Goal: Task Accomplishment & Management: Use online tool/utility

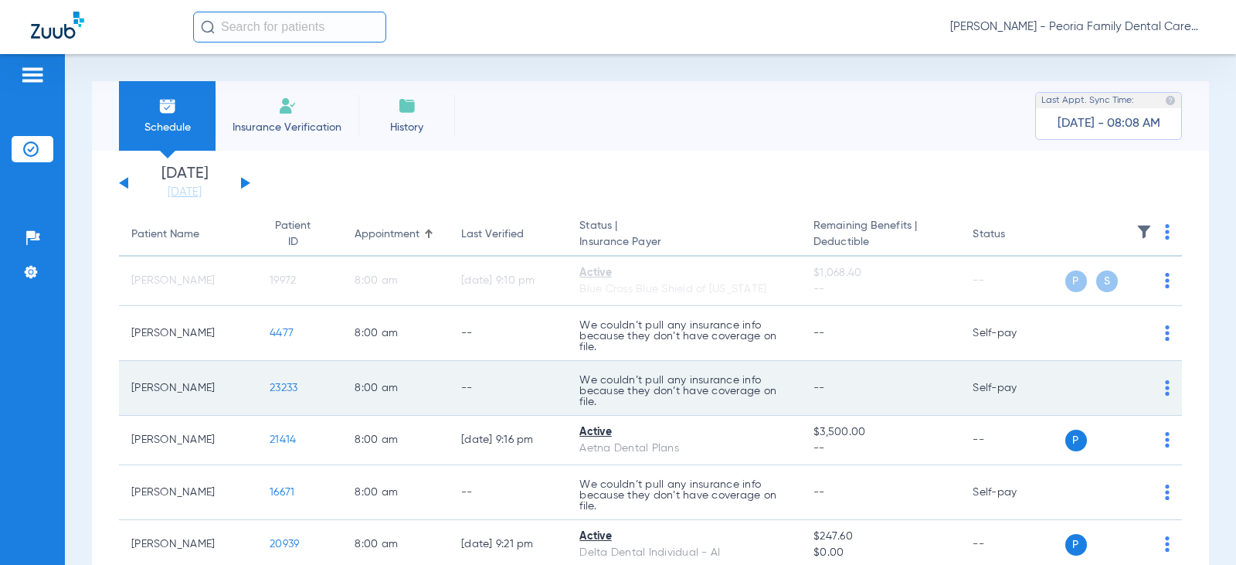
click at [272, 389] on span "23233" at bounding box center [284, 387] width 28 height 11
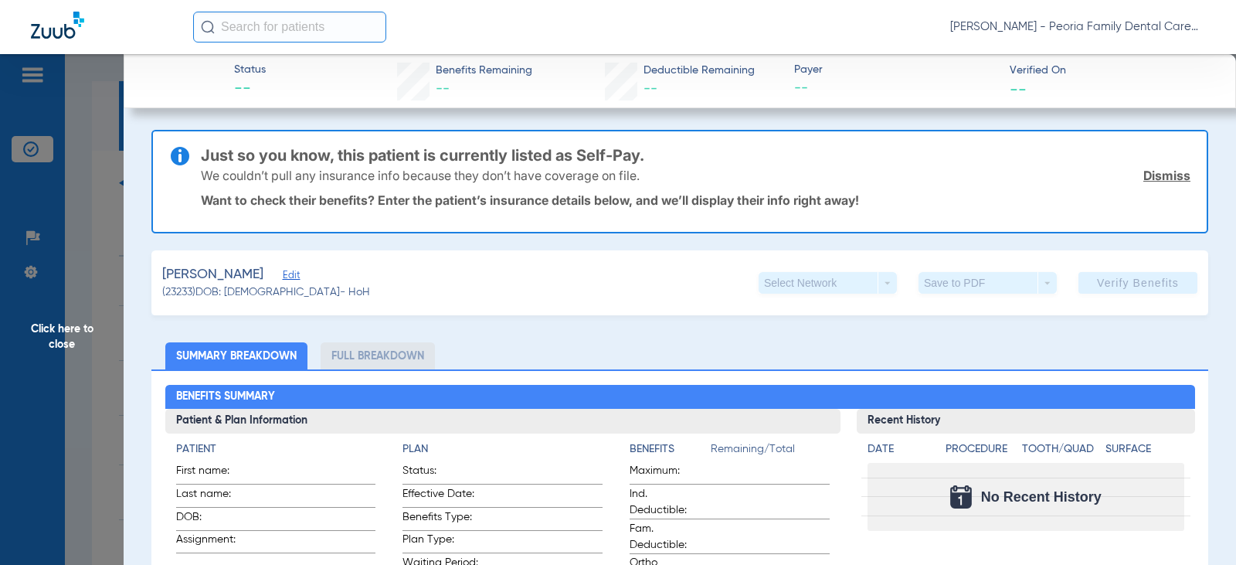
click at [1166, 175] on link "Dismiss" at bounding box center [1166, 175] width 47 height 15
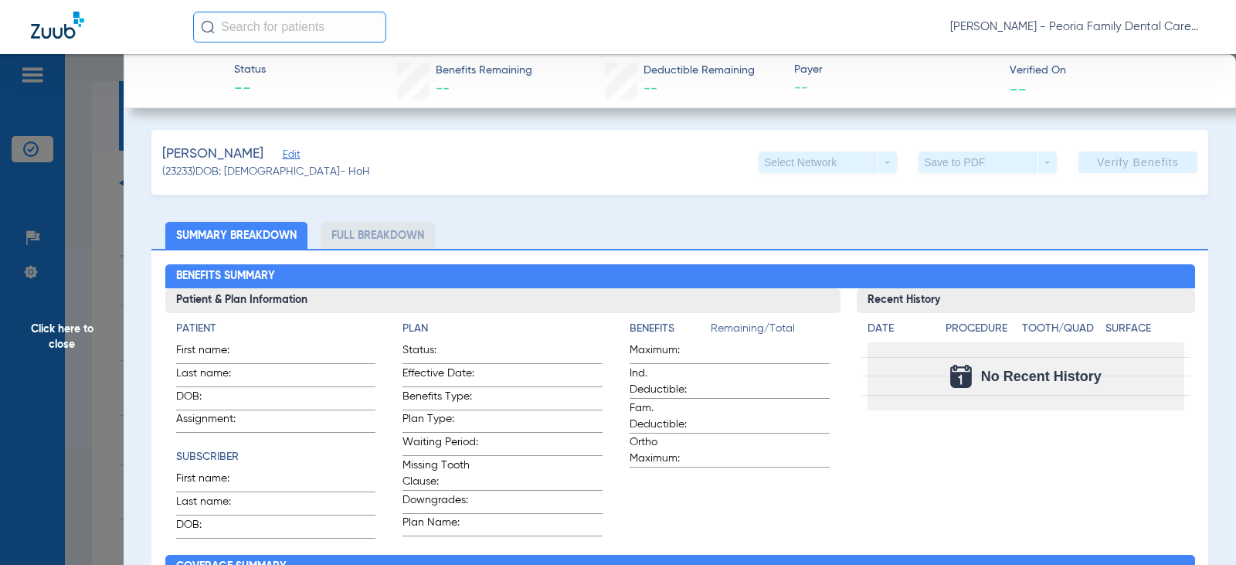
click at [295, 156] on span "Edit" at bounding box center [290, 156] width 14 height 15
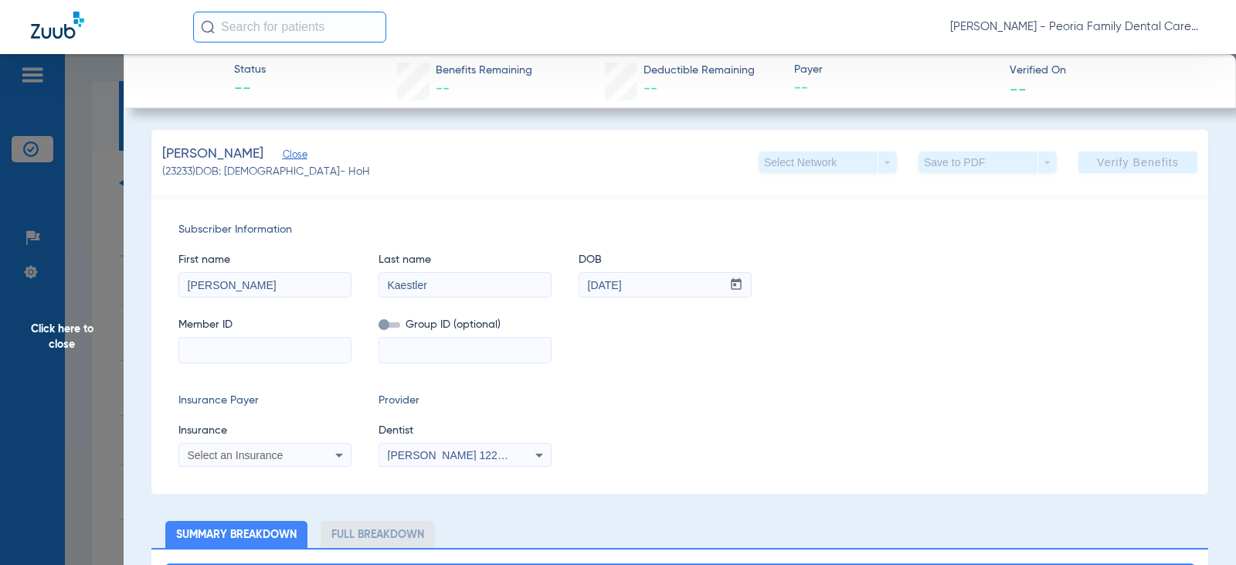
click at [261, 341] on input at bounding box center [265, 350] width 172 height 25
paste input "102095099000"
type input "102095099000"
click at [279, 460] on div "Select an Insurance" at bounding box center [265, 455] width 172 height 19
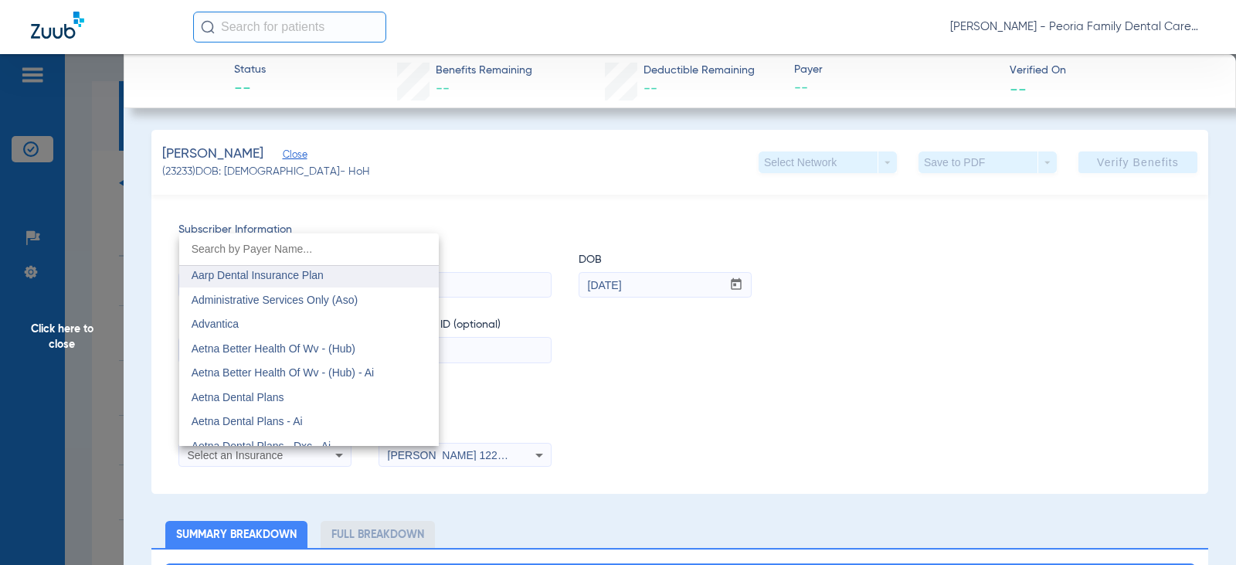
scroll to position [77, 0]
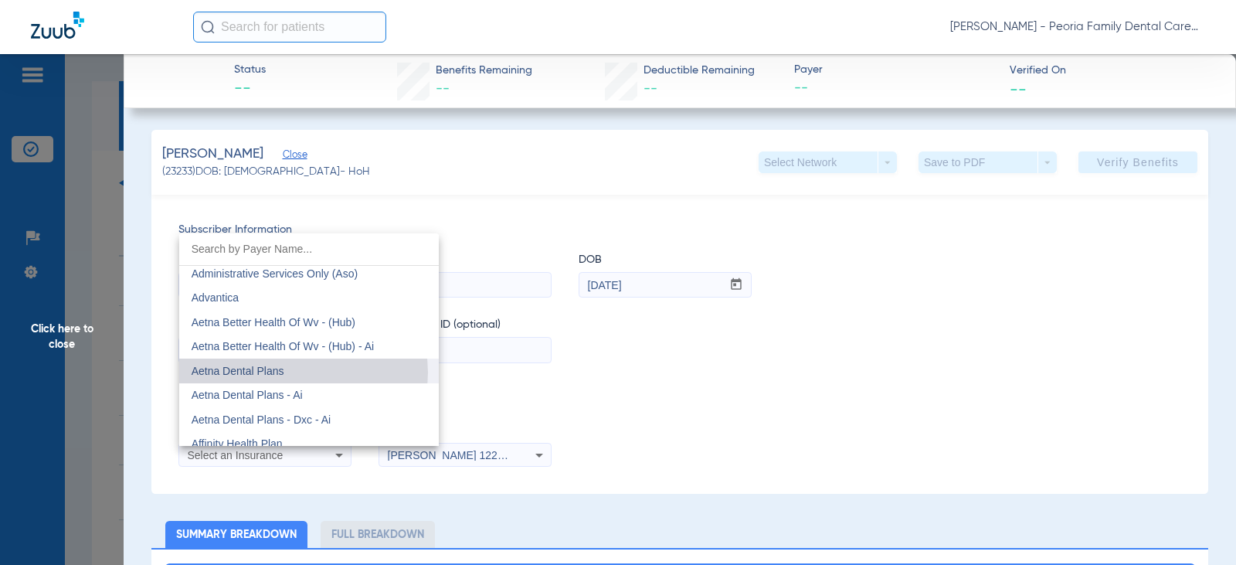
click at [300, 372] on mat-option "Aetna Dental Plans" at bounding box center [309, 370] width 260 height 25
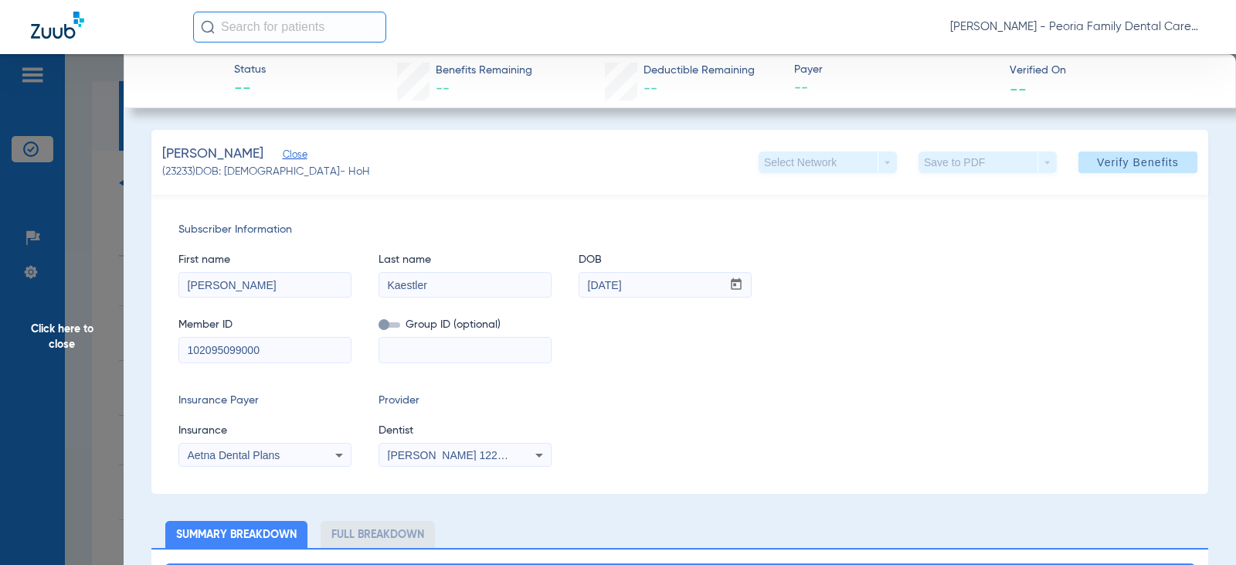
click at [700, 399] on div "Insurance Payer Insurance Aetna Dental Plans Provider Dentist [PERSON_NAME] 122…" at bounding box center [679, 429] width 1003 height 74
click at [517, 457] on div "[PERSON_NAME] 1225250590" at bounding box center [465, 455] width 172 height 19
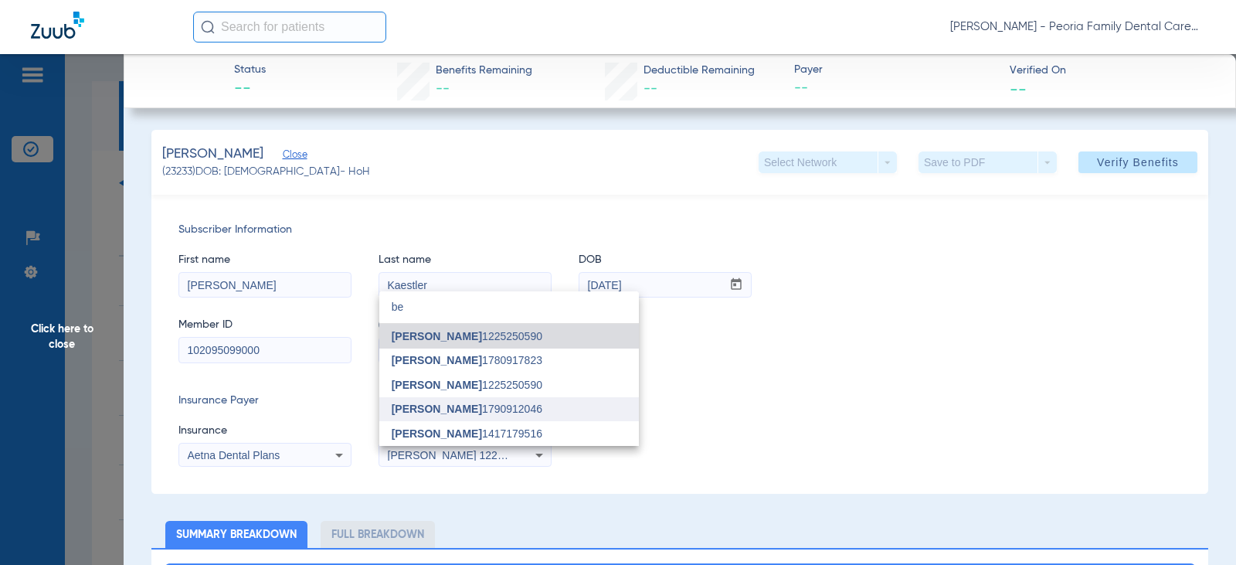
type input "be"
click at [491, 411] on span "[PERSON_NAME] 1790912046" at bounding box center [467, 408] width 151 height 11
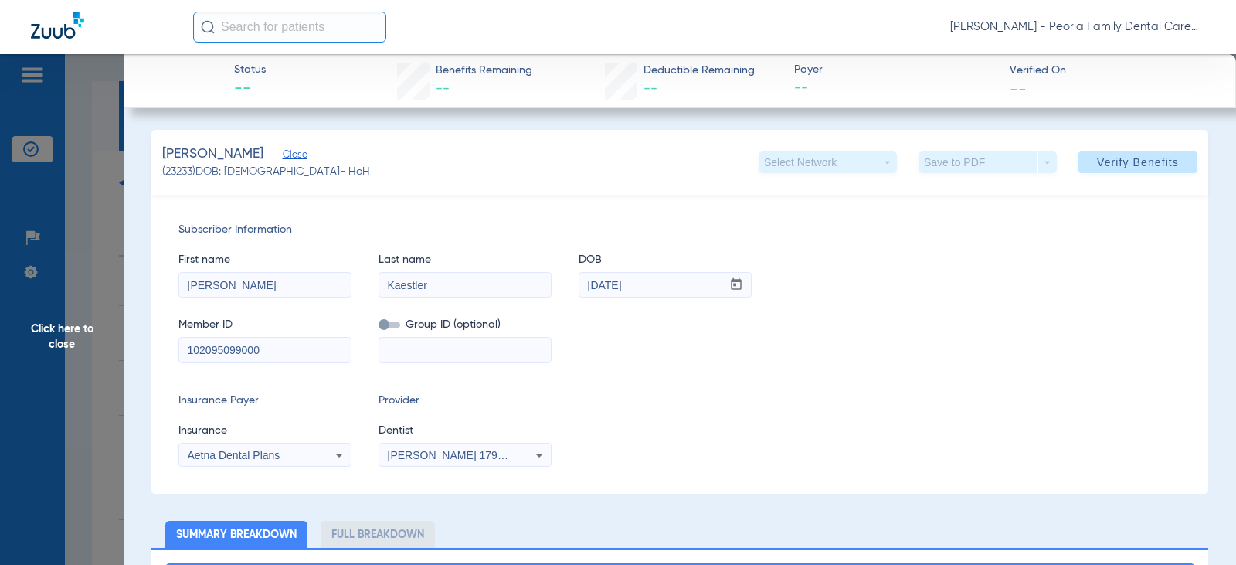
click at [627, 408] on div "Insurance Payer Insurance Aetna Dental Plans Provider Dentist [PERSON_NAME] 179…" at bounding box center [679, 429] width 1003 height 74
click at [1124, 162] on span "Verify Benefits" at bounding box center [1138, 162] width 82 height 12
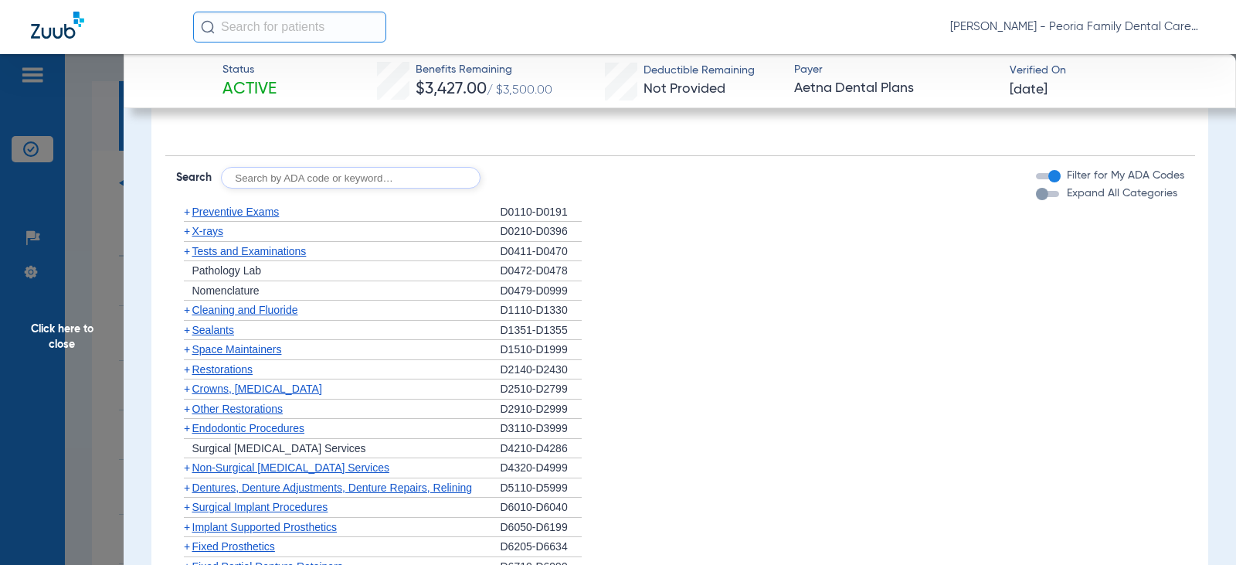
scroll to position [1391, 0]
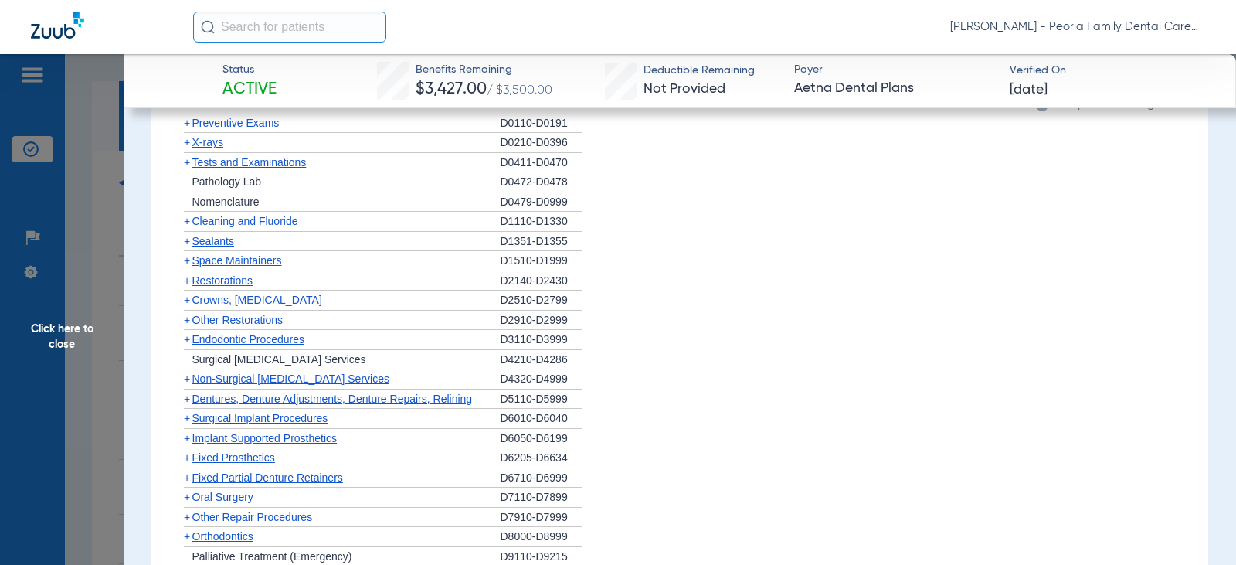
click at [249, 381] on span "Non-Surgical [MEDICAL_DATA] Services" at bounding box center [290, 378] width 197 height 12
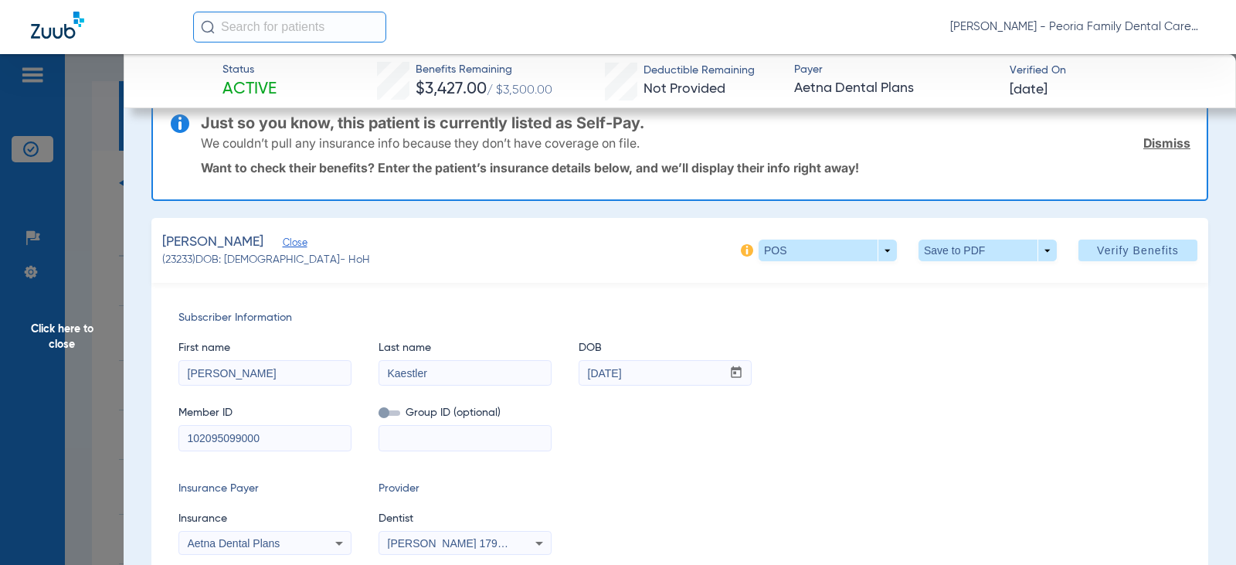
scroll to position [0, 0]
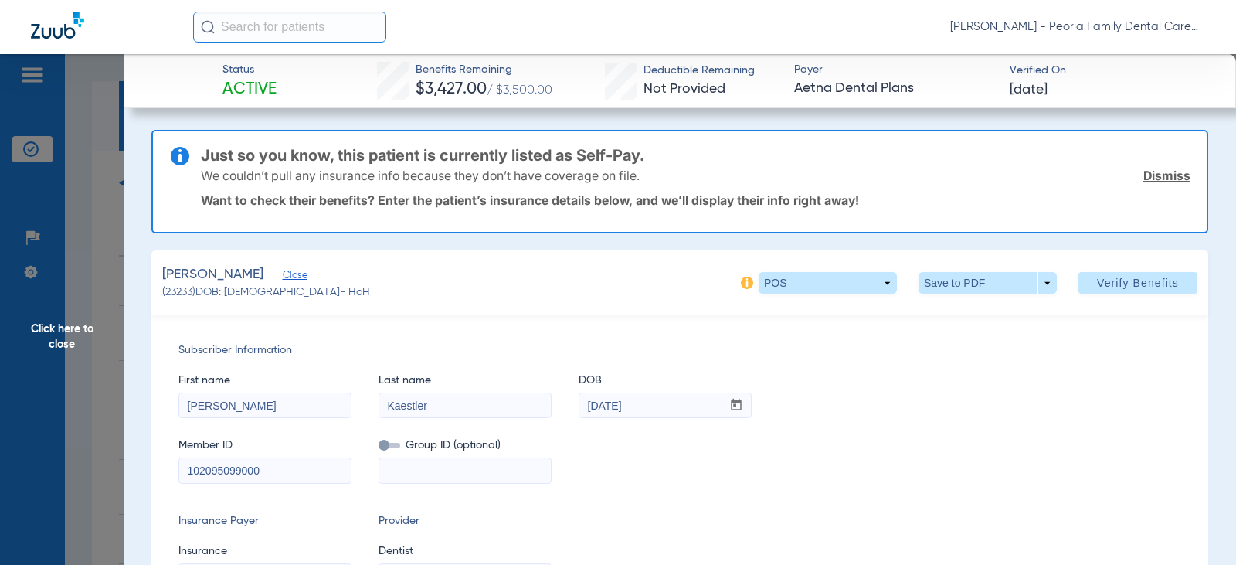
click at [1163, 175] on link "Dismiss" at bounding box center [1166, 175] width 47 height 15
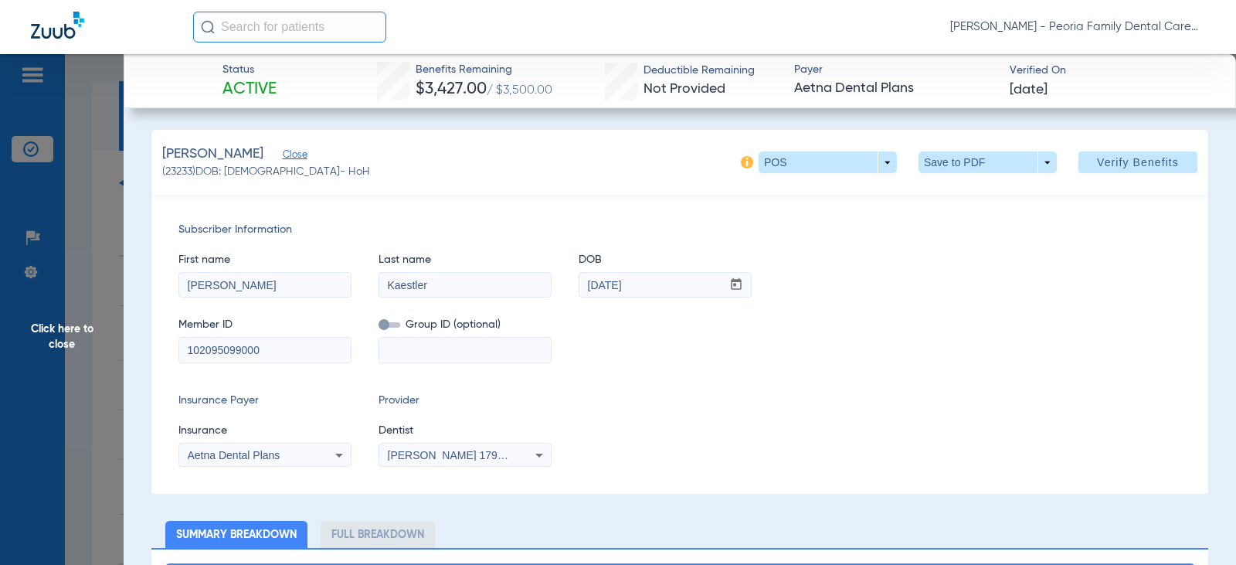
click at [37, 326] on span "Click here to close" at bounding box center [62, 336] width 124 height 565
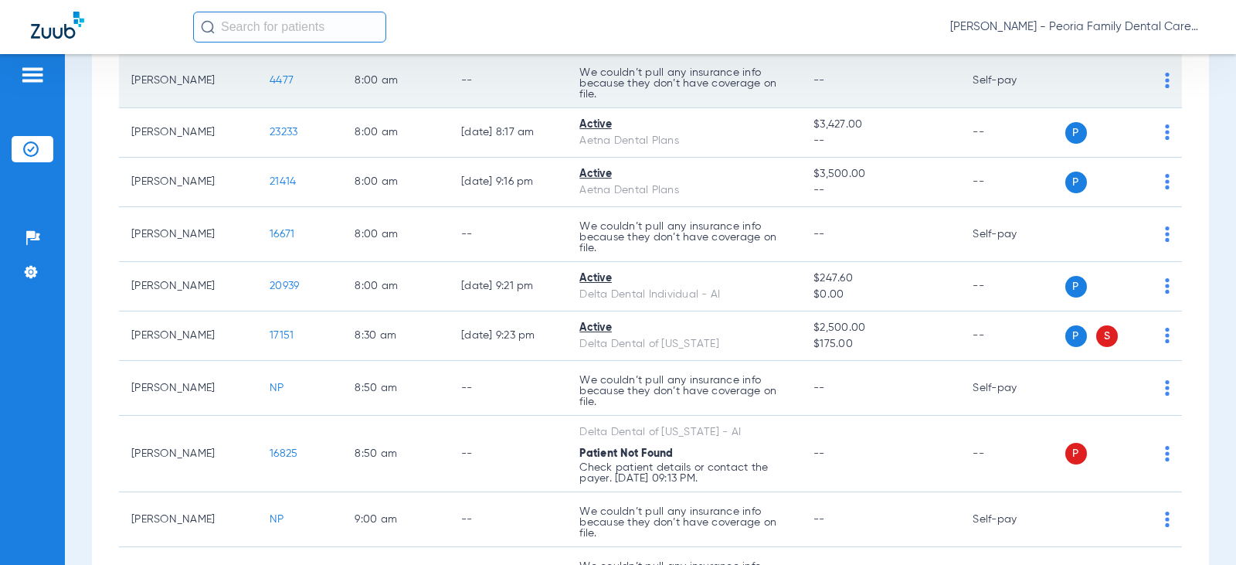
scroll to position [309, 0]
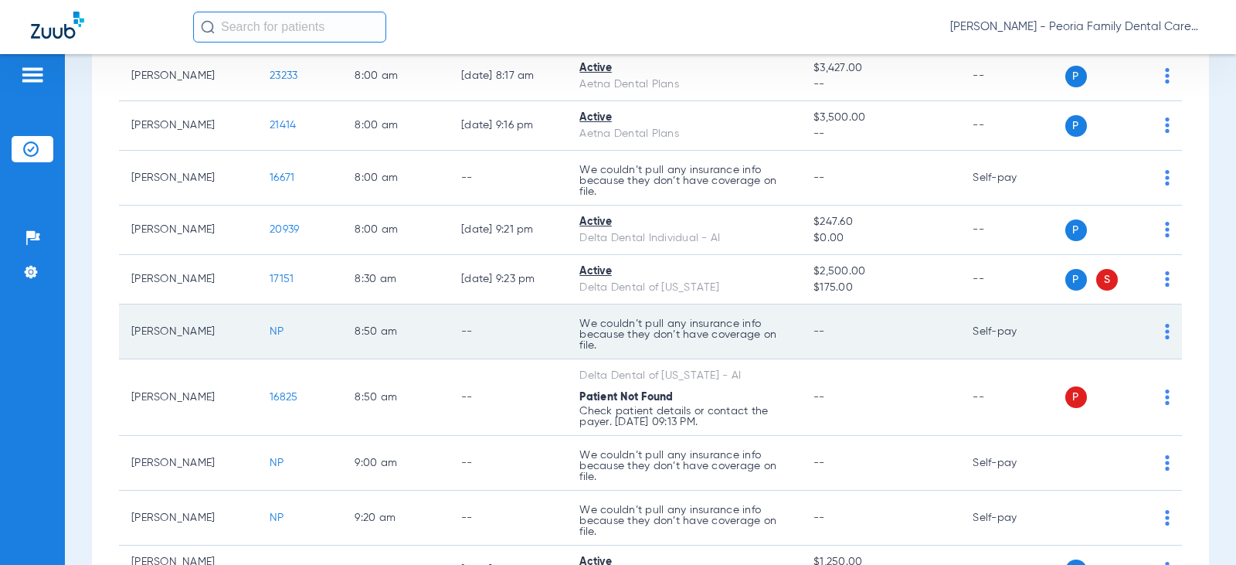
click at [182, 329] on td "[PERSON_NAME]" at bounding box center [188, 331] width 138 height 55
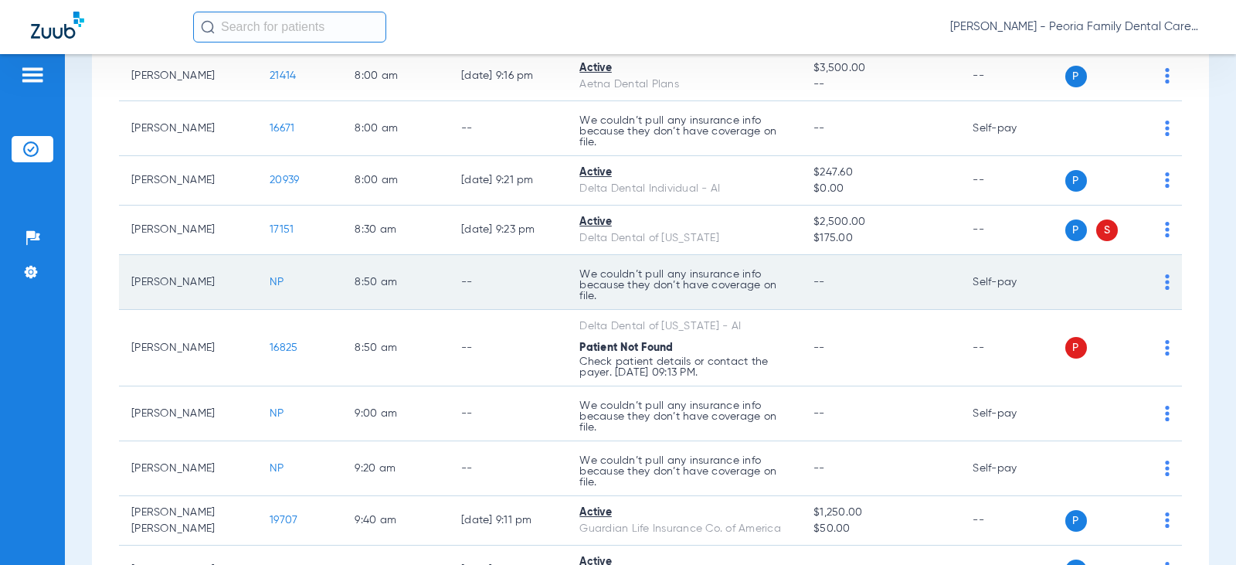
scroll to position [386, 0]
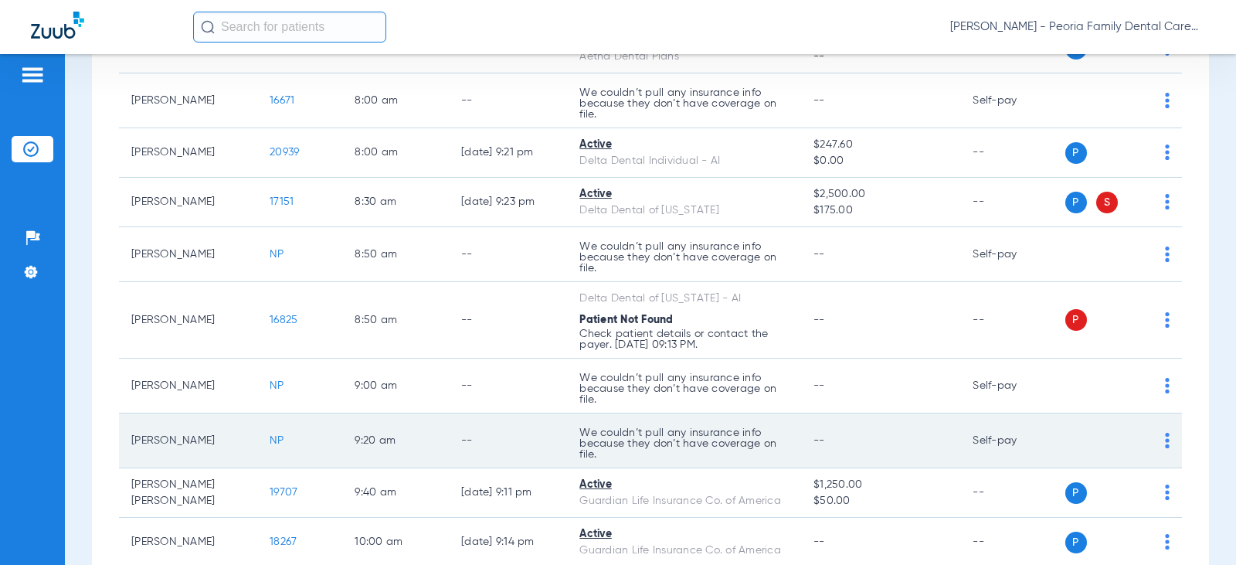
click at [270, 436] on span "NP" at bounding box center [277, 440] width 15 height 11
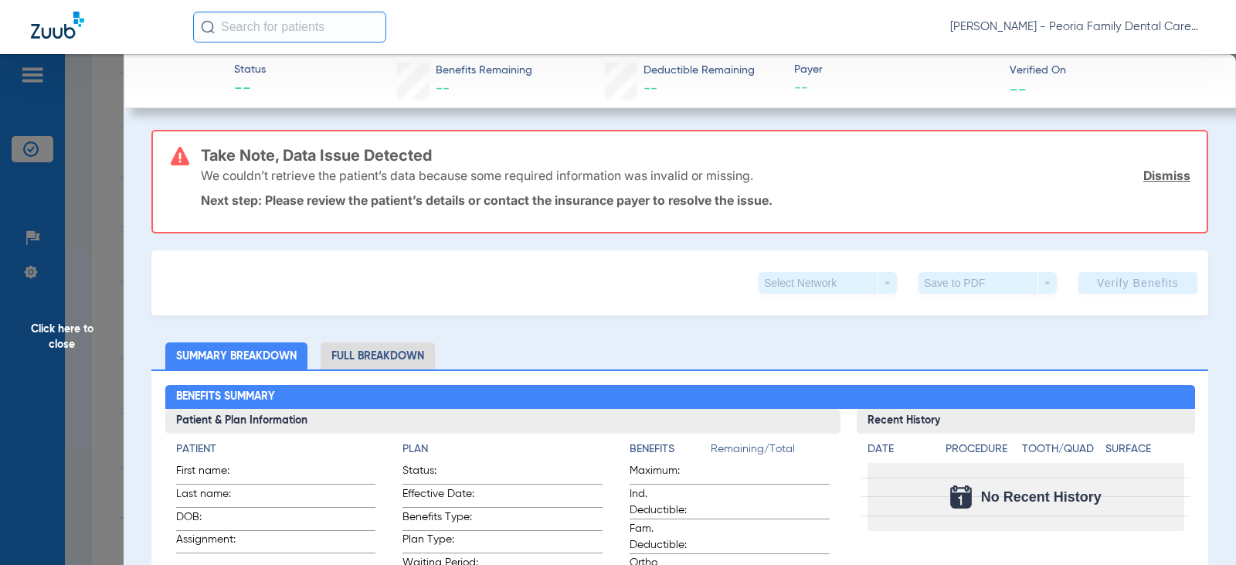
click at [1162, 179] on link "Dismiss" at bounding box center [1166, 175] width 47 height 15
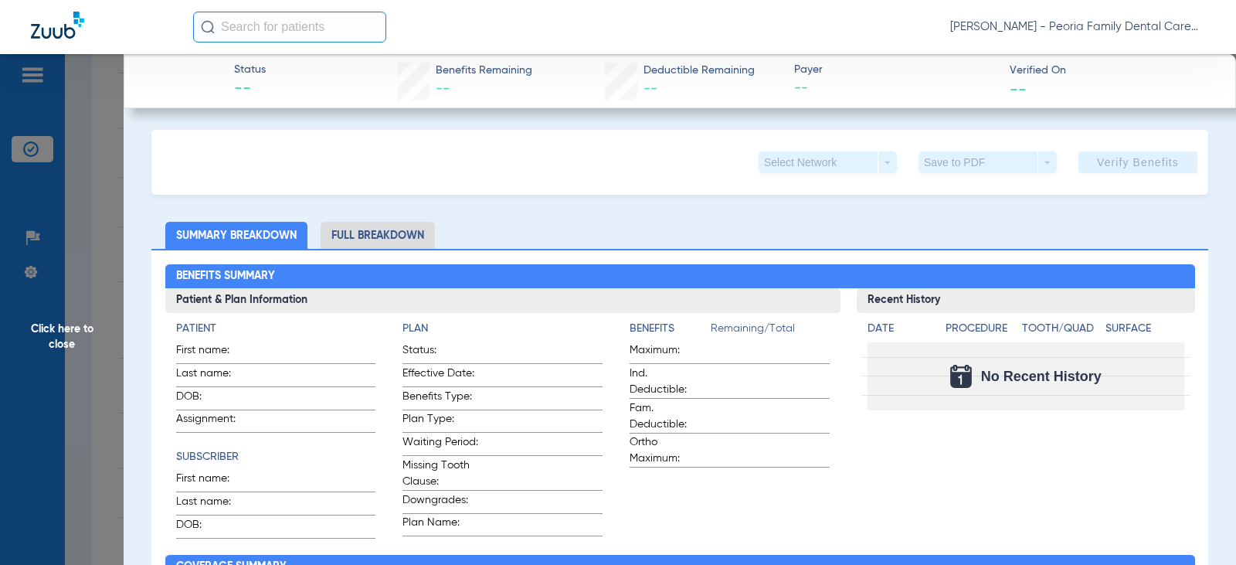
click at [658, 194] on div "Select Network arrow_drop_down Save to PDF arrow_drop_down Verify Benefits" at bounding box center [679, 162] width 1057 height 65
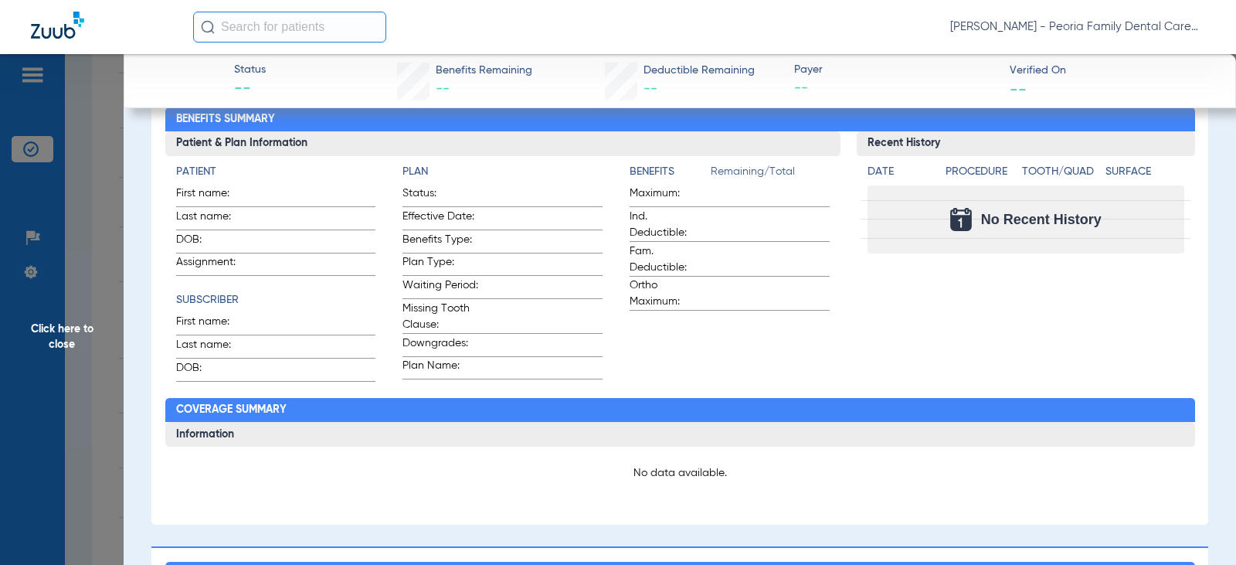
scroll to position [0, 0]
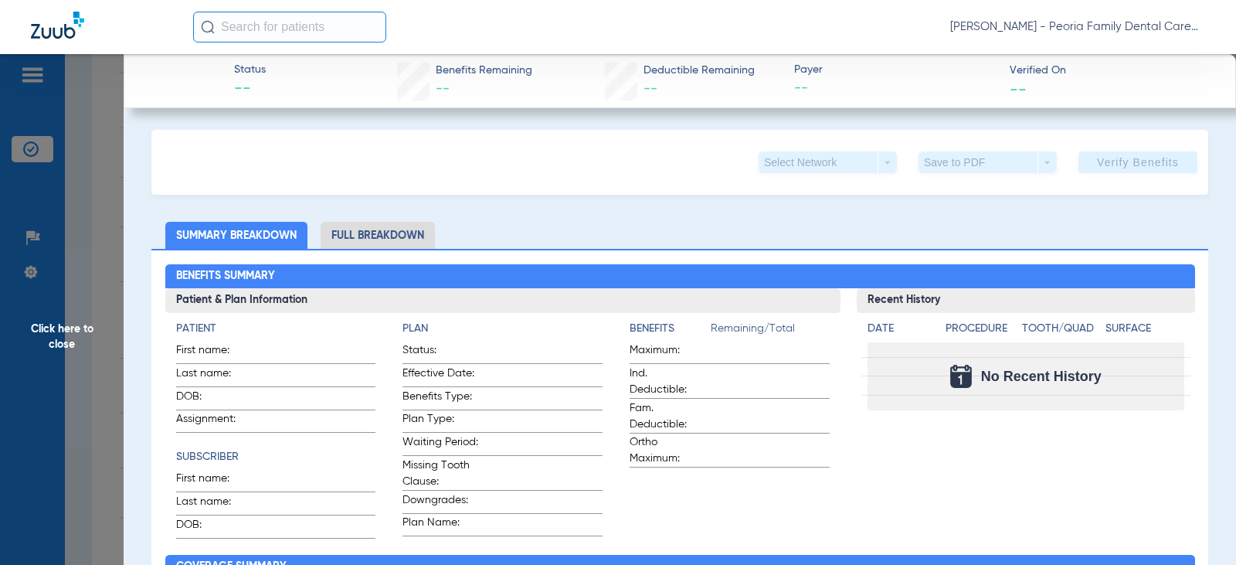
click at [62, 328] on span "Click here to close" at bounding box center [62, 336] width 124 height 565
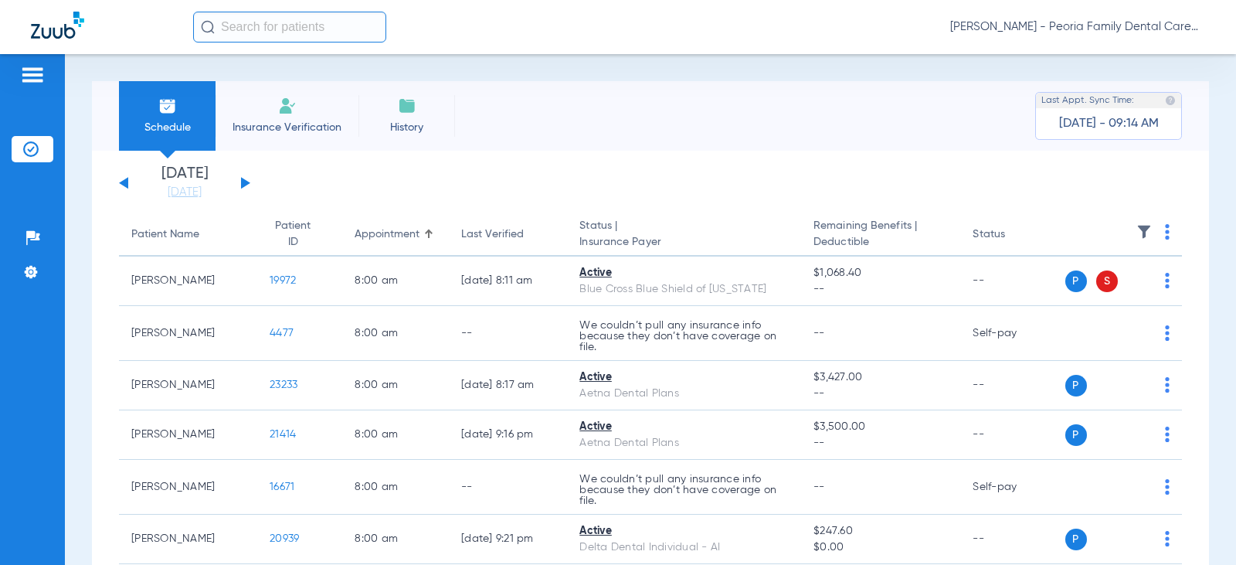
click at [310, 104] on li "Insurance Verification" at bounding box center [287, 116] width 143 height 70
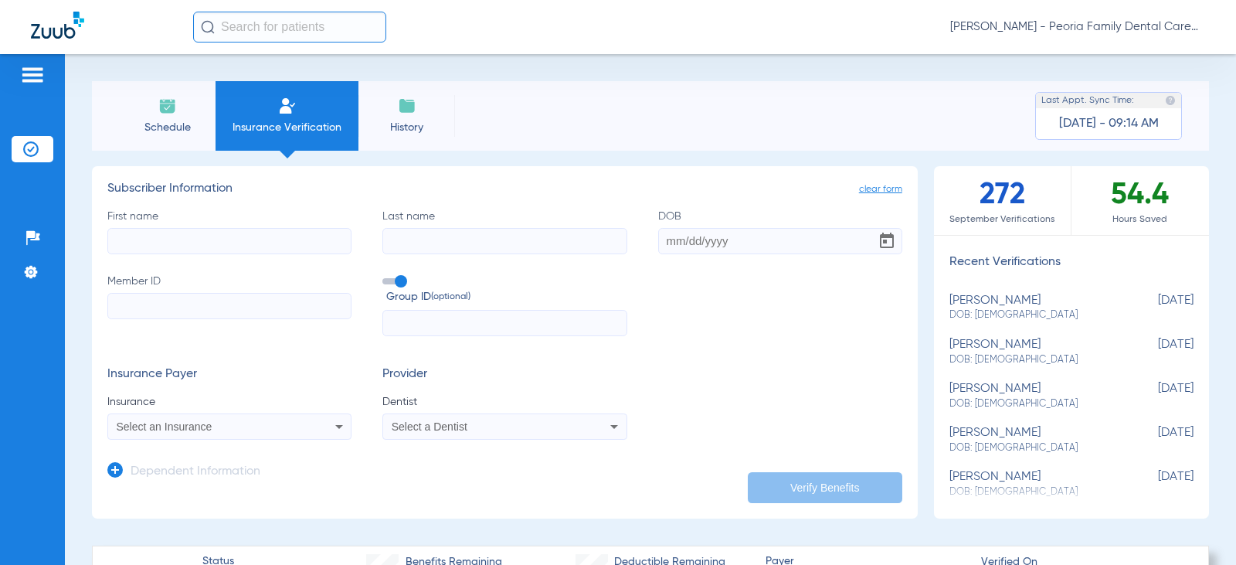
click at [277, 248] on input "First name" at bounding box center [229, 241] width 244 height 26
type input "saeedeh"
click at [403, 249] on input "Last name" at bounding box center [504, 241] width 244 height 26
type input "makhsuci"
click at [674, 244] on input "DOB" at bounding box center [780, 241] width 244 height 26
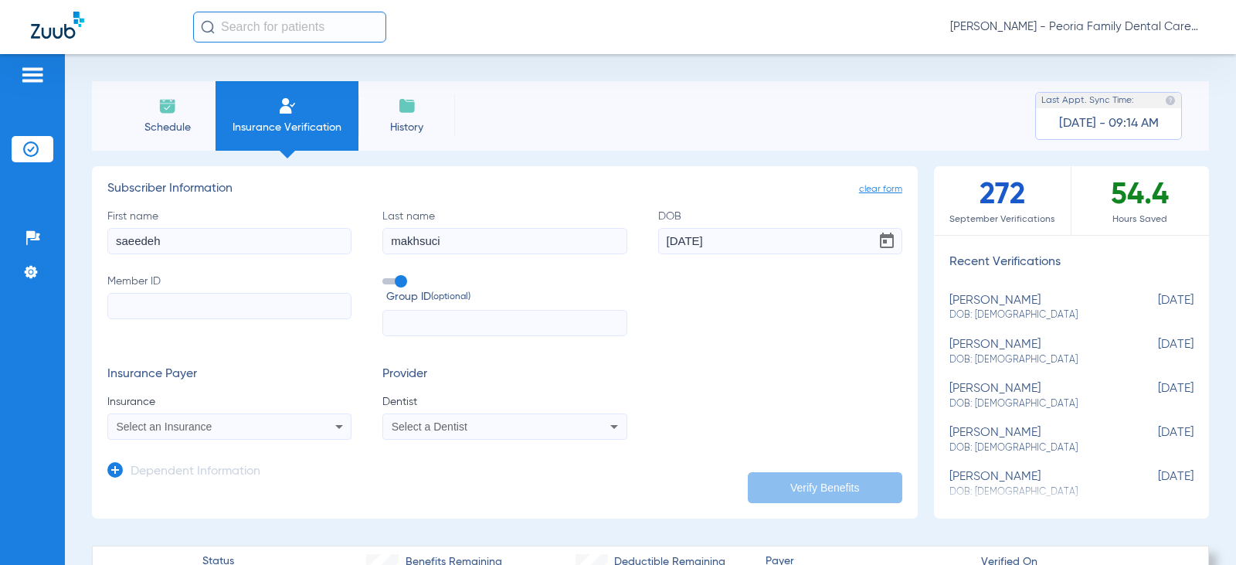
type input "[DATE]"
click at [732, 324] on div "First name [PERSON_NAME] Last name [PERSON_NAME] [DEMOGRAPHIC_DATA] Member ID G…" at bounding box center [504, 273] width 795 height 128
click at [150, 313] on input "Member ID" at bounding box center [229, 306] width 244 height 26
type input "U8762714"
click at [280, 436] on mat-select "Select an Insurance" at bounding box center [229, 426] width 244 height 26
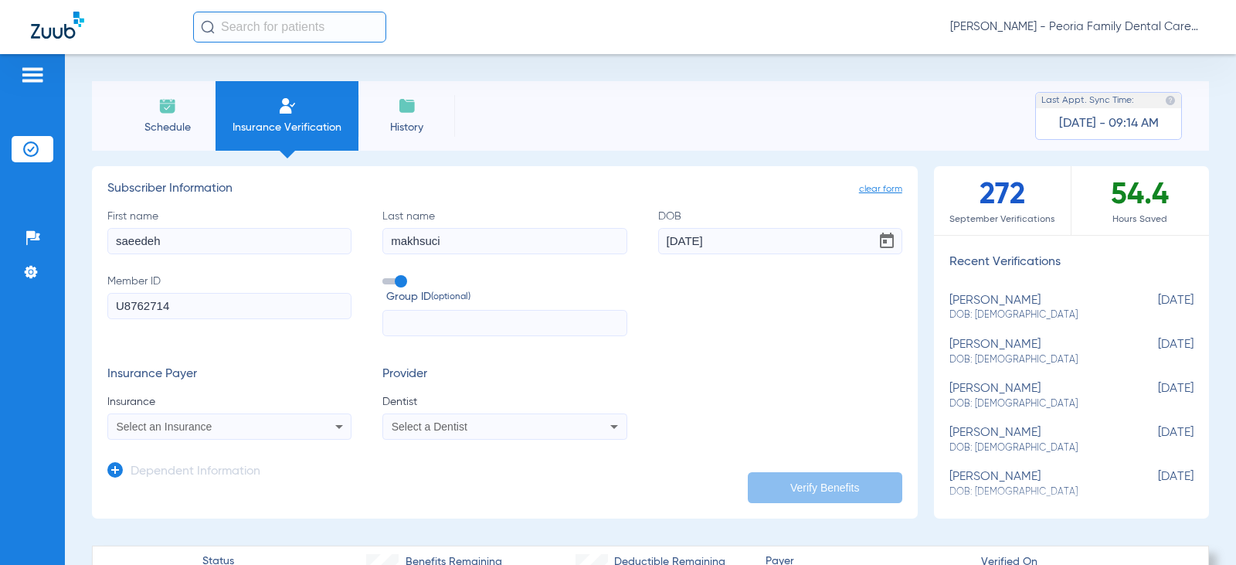
click at [280, 428] on div "Select an Insurance" at bounding box center [208, 426] width 182 height 11
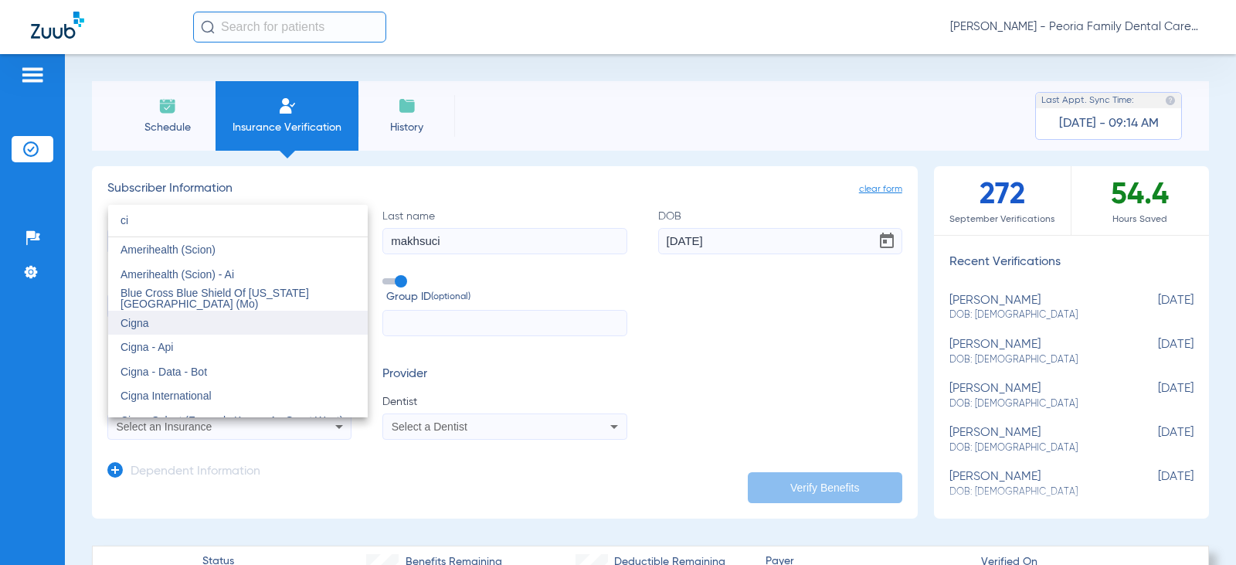
type input "ci"
click at [139, 320] on span "Cigna" at bounding box center [135, 323] width 29 height 12
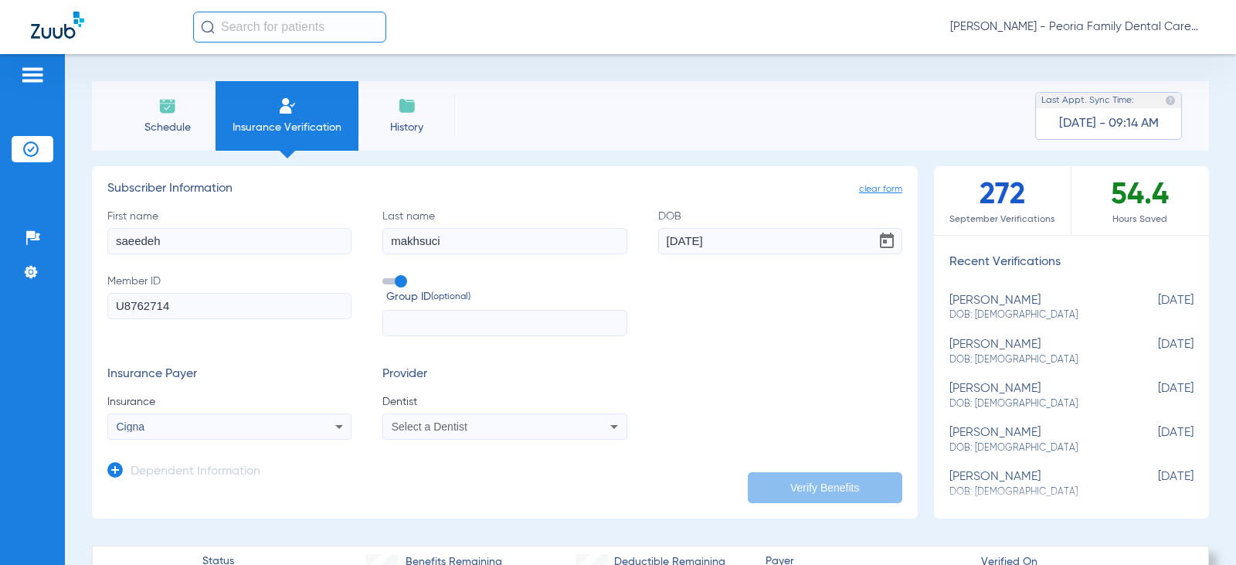
click at [467, 435] on div "Select a Dentist" at bounding box center [504, 426] width 243 height 19
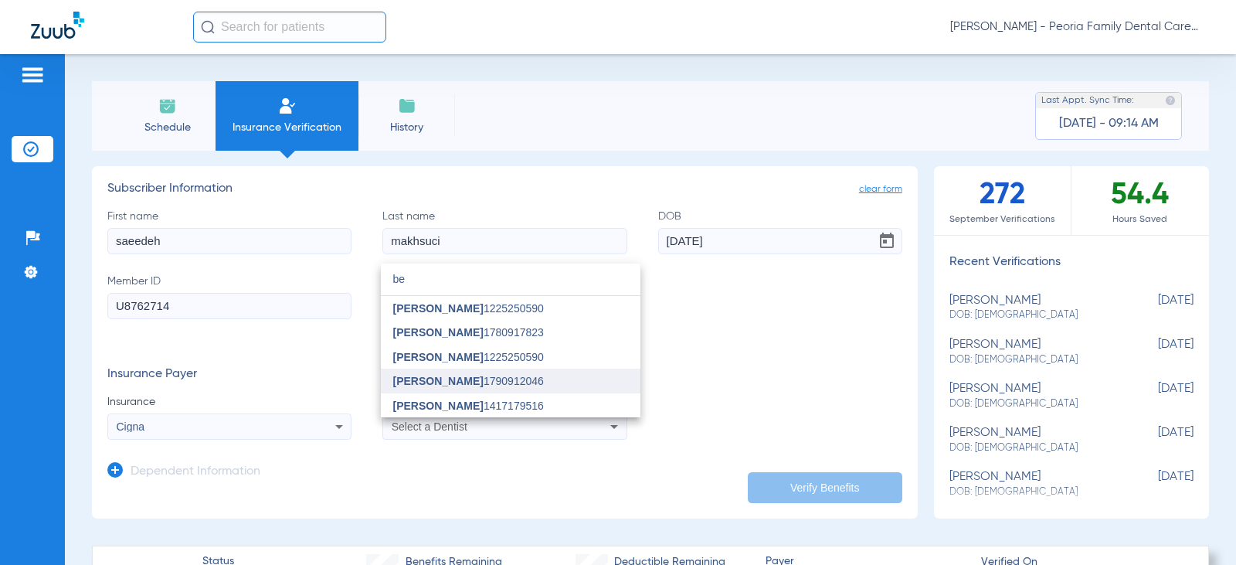
type input "be"
click at [477, 377] on span "[PERSON_NAME] 1790912046" at bounding box center [468, 380] width 151 height 11
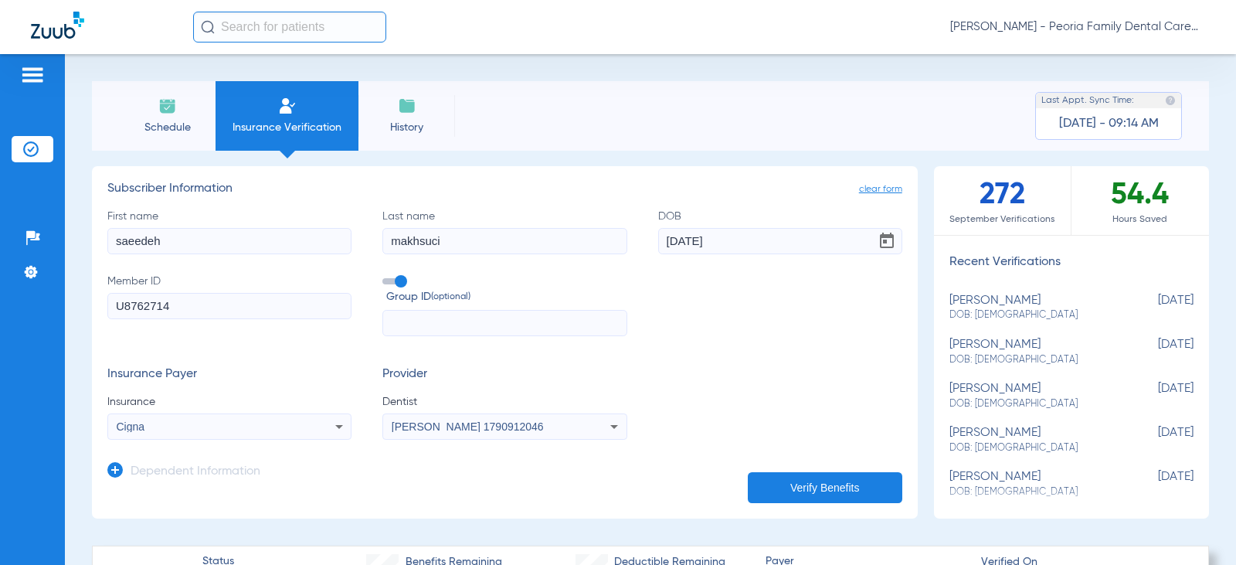
click at [685, 334] on div "First name [PERSON_NAME] Last name [PERSON_NAME] [DEMOGRAPHIC_DATA] Member ID U…" at bounding box center [504, 273] width 795 height 128
click at [796, 487] on button "Verify Benefits" at bounding box center [825, 487] width 155 height 31
click at [831, 484] on button "Verify Benefits" at bounding box center [825, 487] width 155 height 31
click at [195, 311] on input "U8762714" at bounding box center [229, 306] width 244 height 26
type input "U87462714"
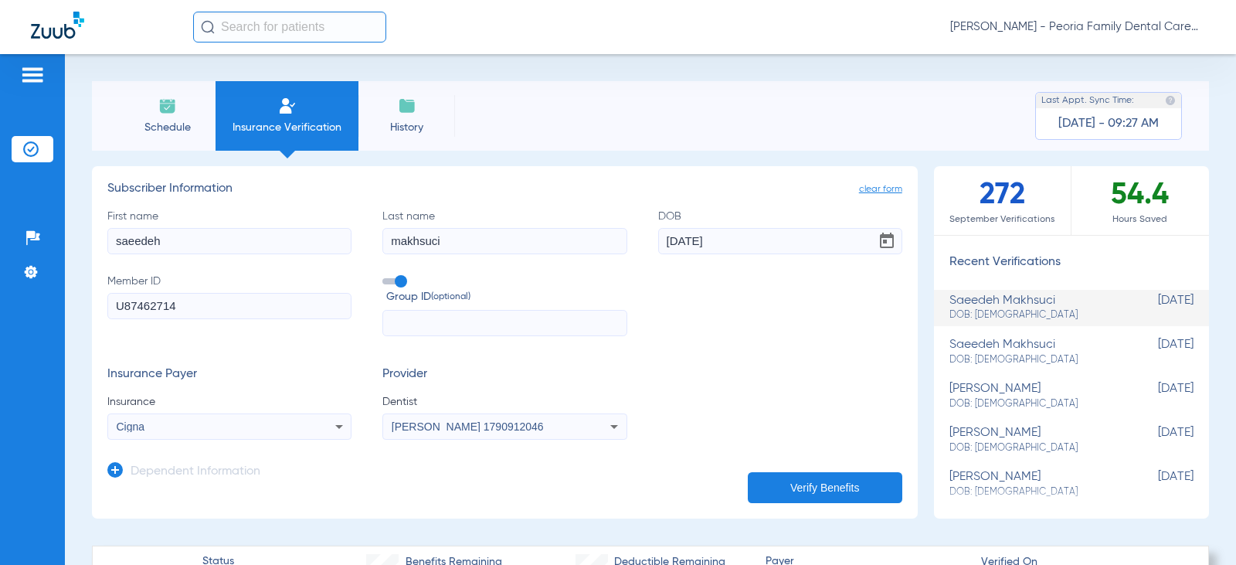
click at [799, 486] on button "Verify Benefits" at bounding box center [825, 487] width 155 height 31
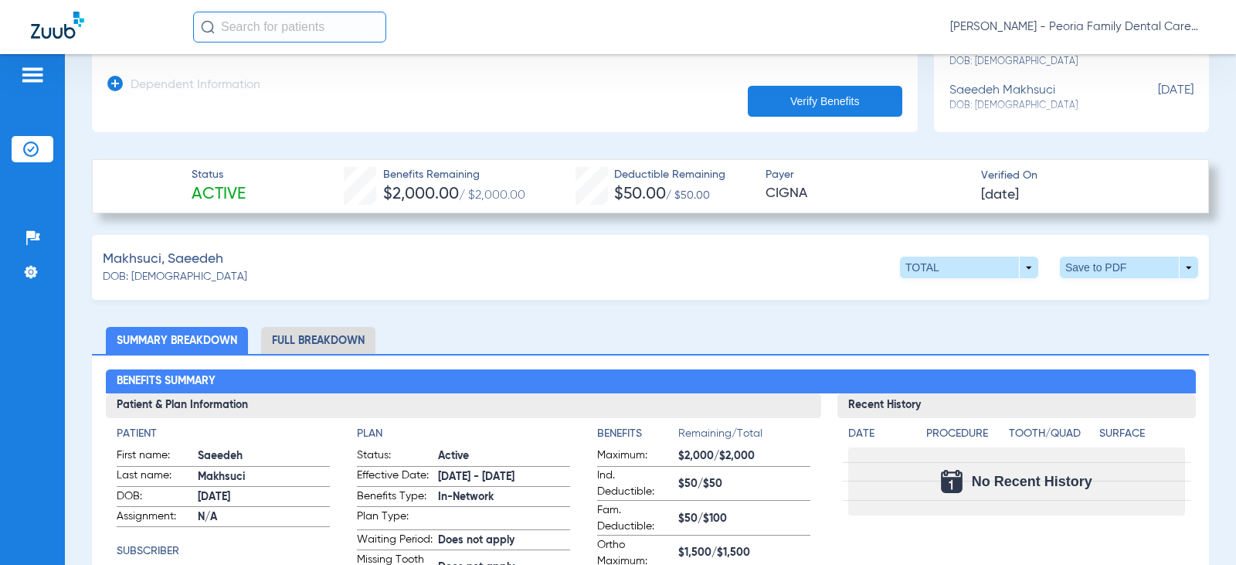
scroll to position [77, 0]
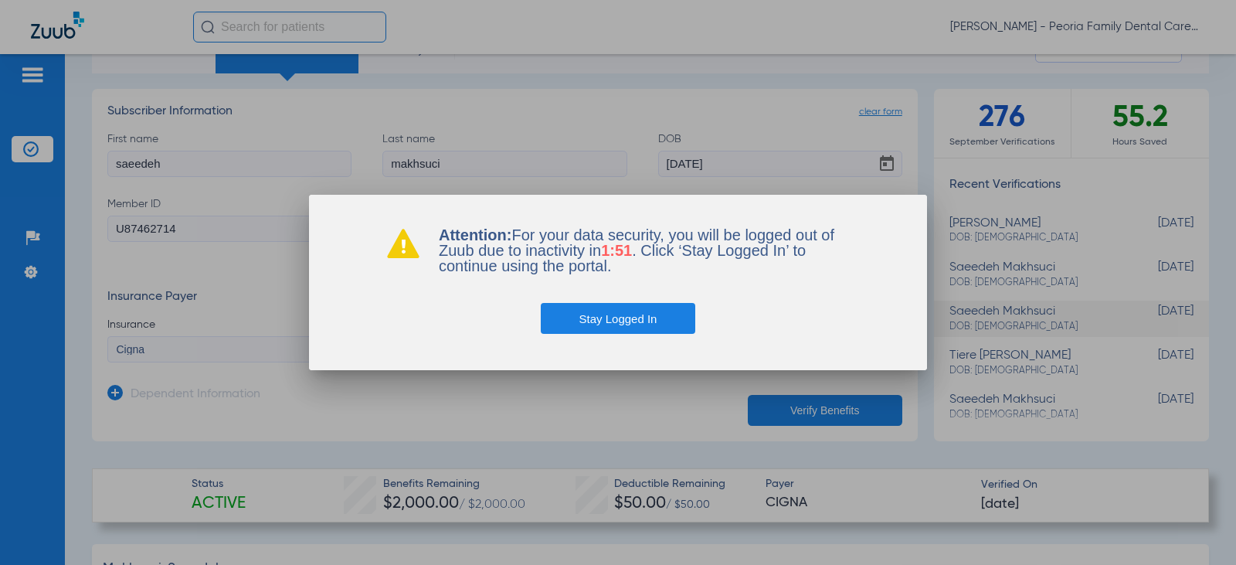
click at [652, 320] on button "Stay Logged In" at bounding box center [618, 318] width 155 height 31
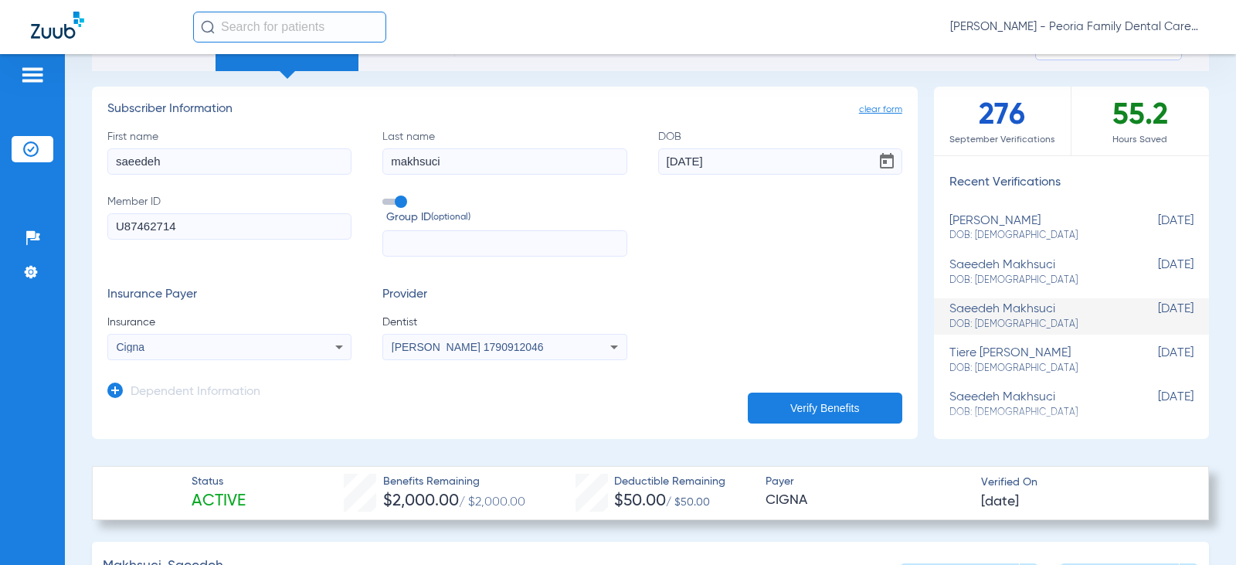
scroll to position [0, 0]
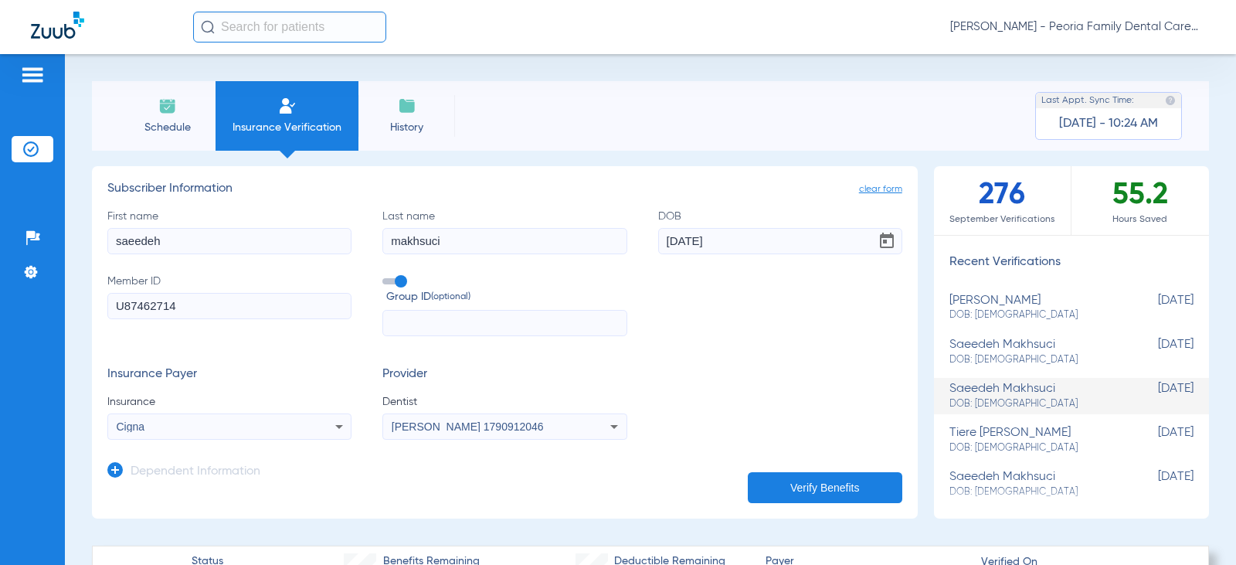
click at [304, 125] on span "Insurance Verification" at bounding box center [287, 127] width 120 height 15
click at [198, 120] on span "Schedule" at bounding box center [167, 127] width 73 height 15
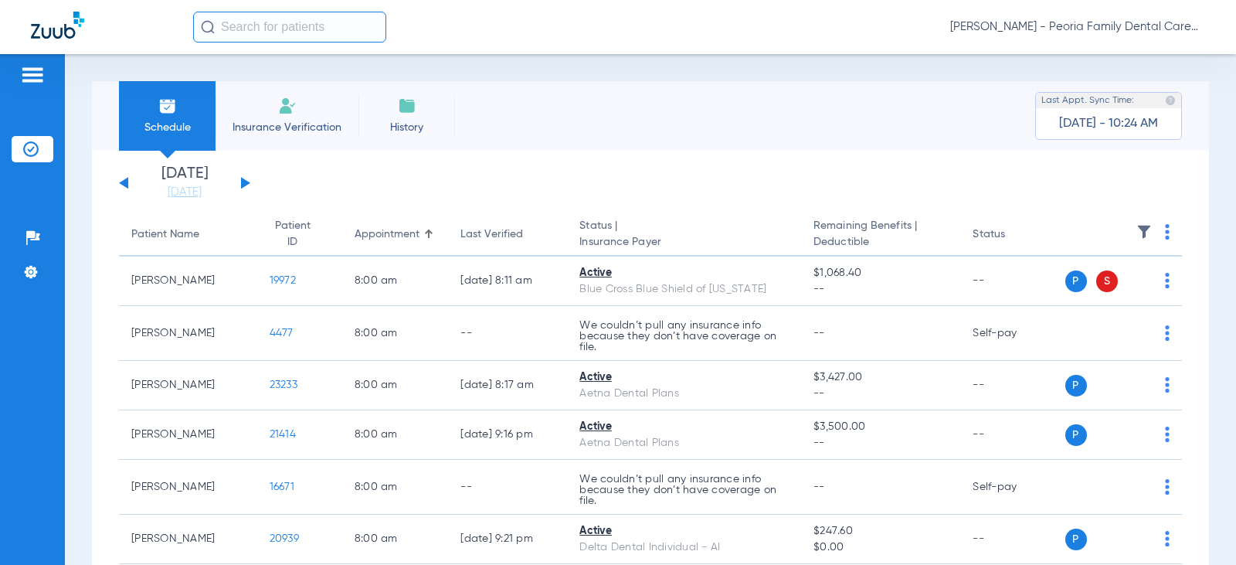
click at [280, 111] on img at bounding box center [287, 106] width 19 height 19
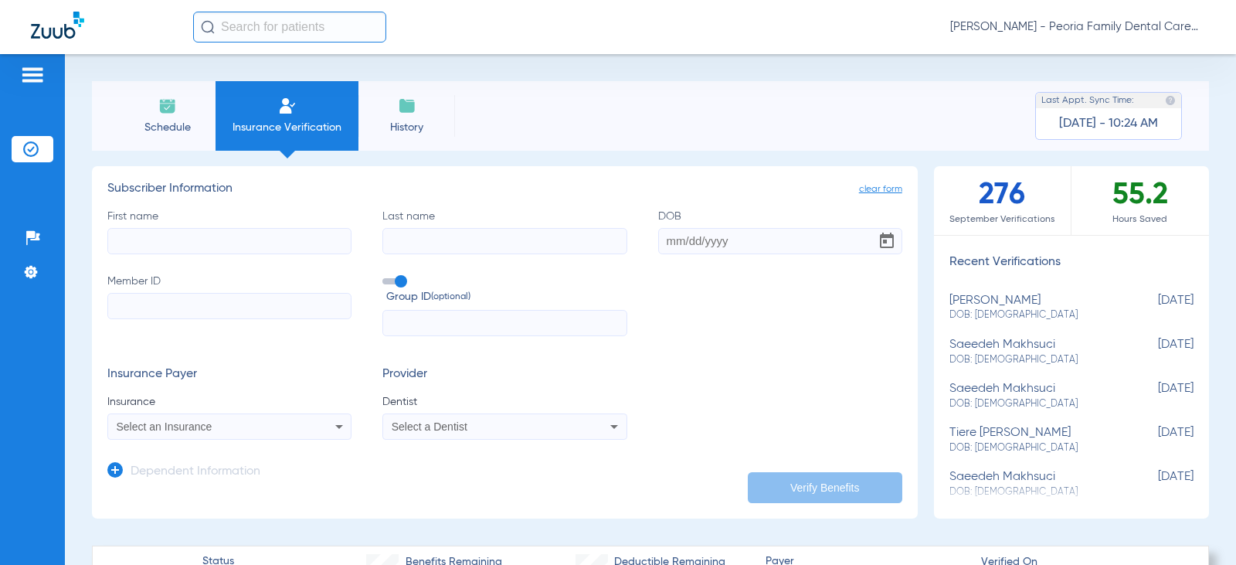
click at [208, 244] on input "First name" at bounding box center [229, 241] width 244 height 26
type input "[PERSON_NAME]"
click at [460, 243] on input "Last name" at bounding box center [504, 241] width 244 height 26
type input "K"
type input "[PERSON_NAME]"
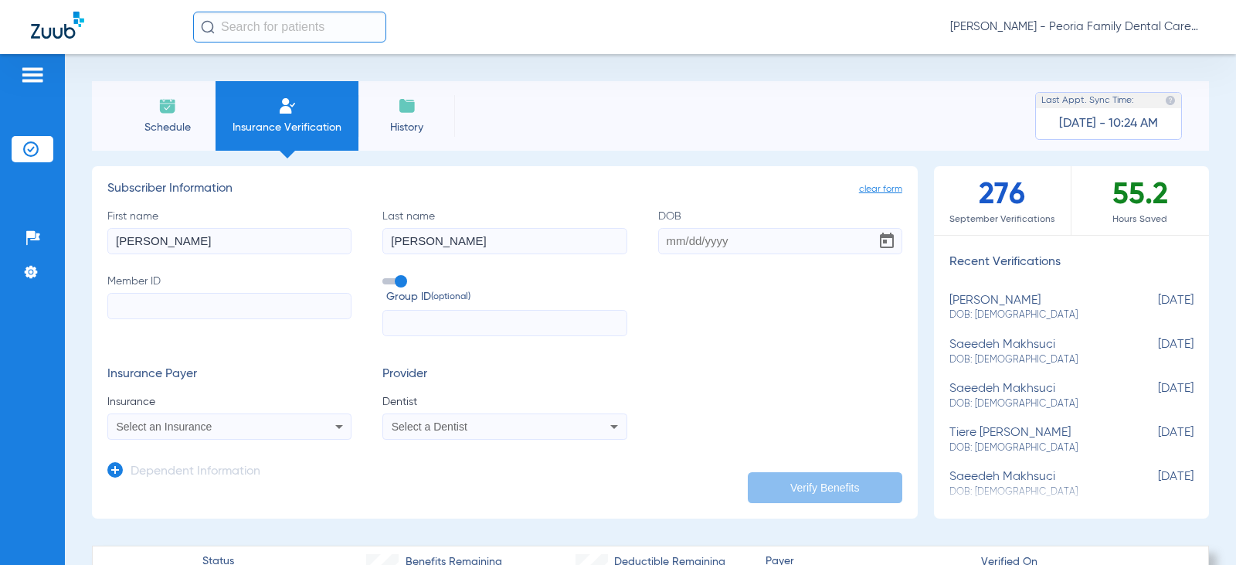
click at [187, 306] on input "Member ID" at bounding box center [229, 306] width 244 height 26
type input "129088633"
click at [658, 239] on input "DOB" at bounding box center [780, 241] width 244 height 26
type input "[DATE]"
click at [681, 306] on div "First name [PERSON_NAME] Last name [PERSON_NAME] DOB [DEMOGRAPHIC_DATA] Member …" at bounding box center [504, 273] width 795 height 128
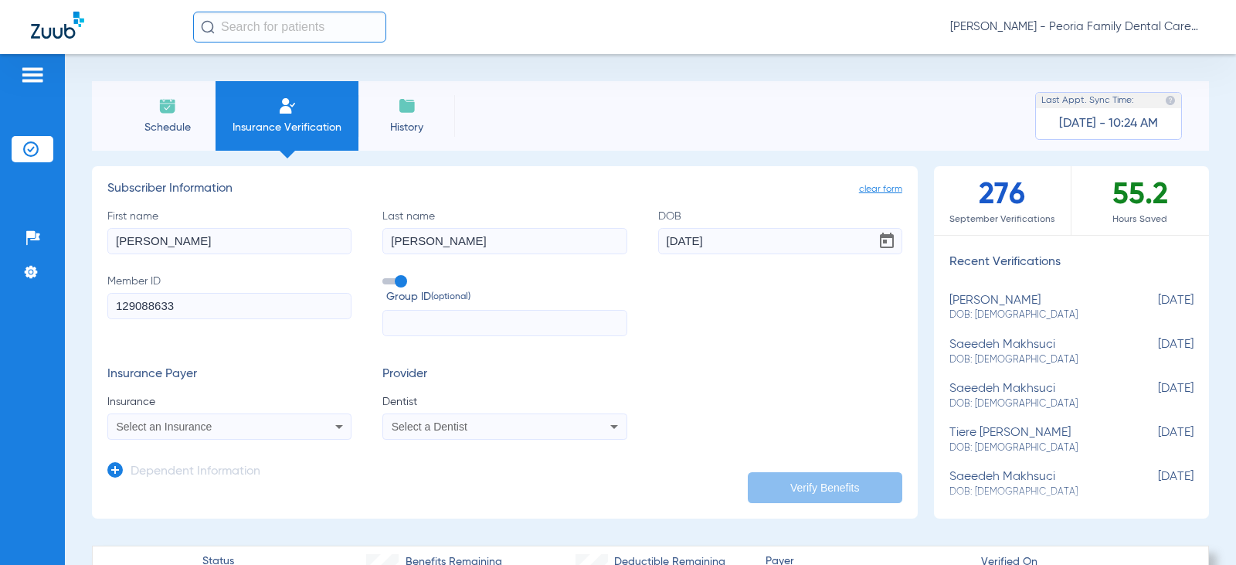
click at [277, 433] on div "Select an Insurance" at bounding box center [229, 426] width 243 height 19
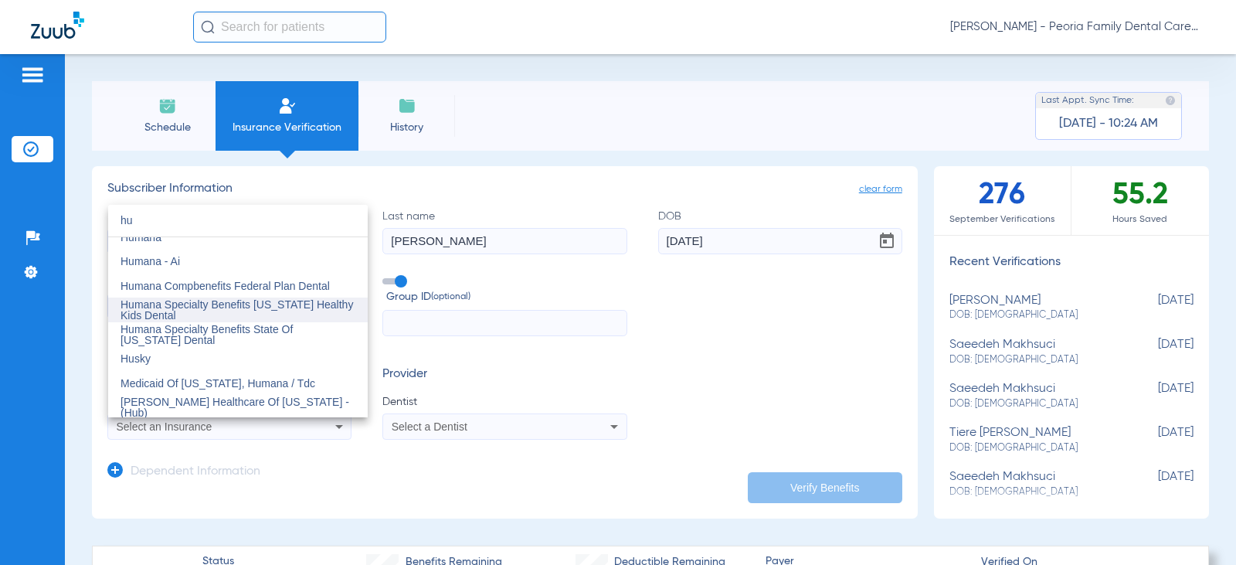
scroll to position [155, 0]
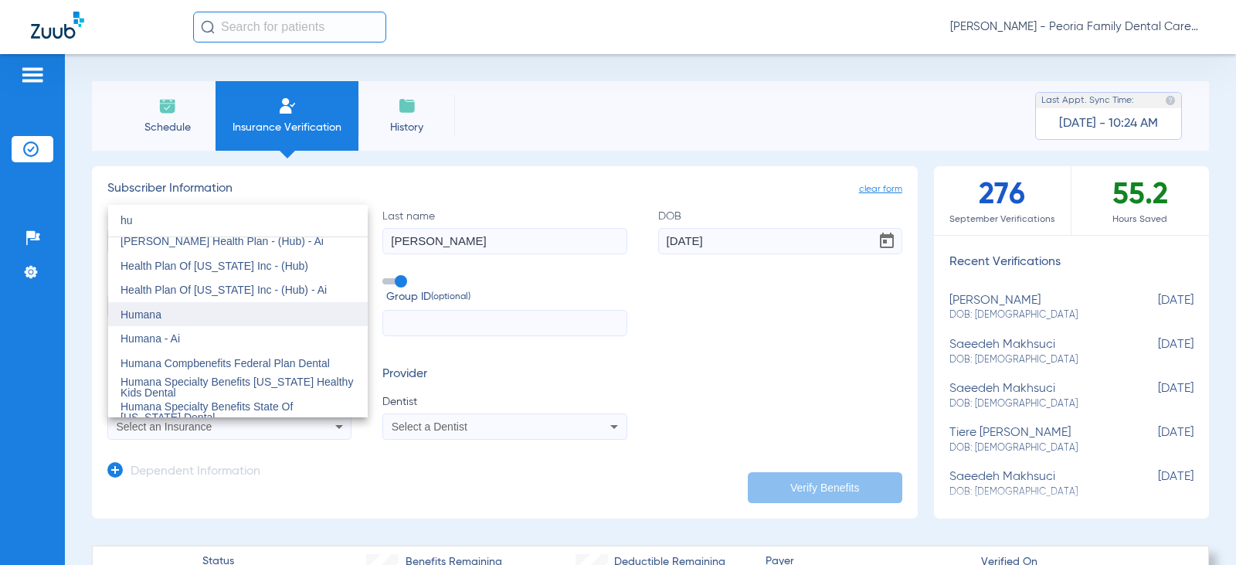
type input "hu"
click at [159, 311] on span "Humana" at bounding box center [141, 314] width 41 height 12
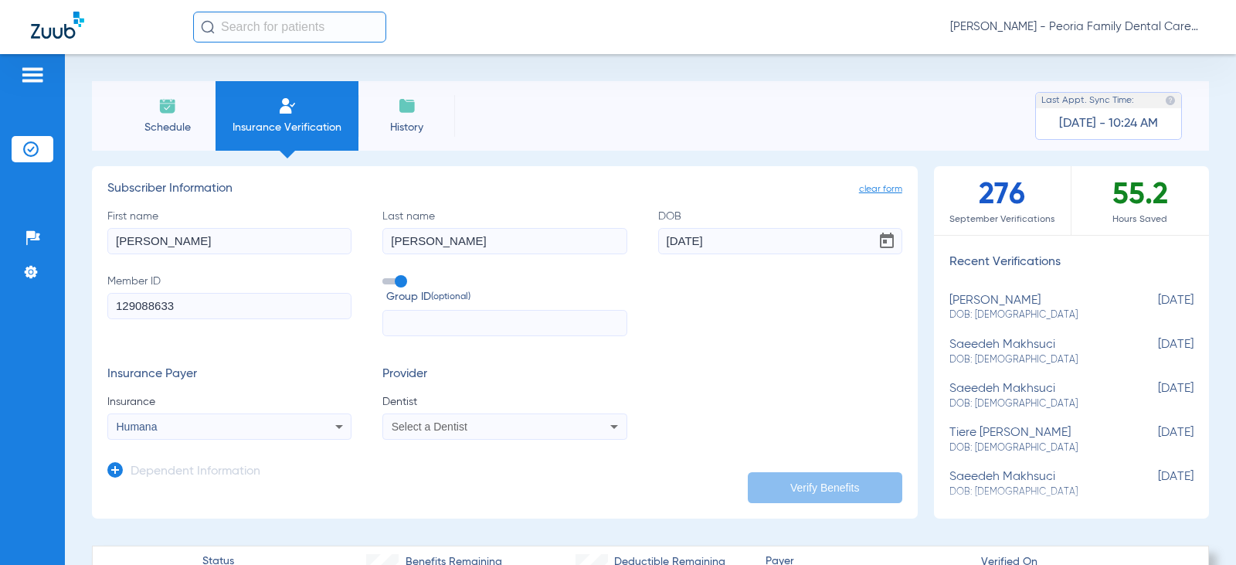
click at [294, 359] on form "First name [PERSON_NAME] Last name [PERSON_NAME] DOB [DEMOGRAPHIC_DATA] Member …" at bounding box center [504, 325] width 795 height 232
click at [467, 428] on div "Select a Dentist" at bounding box center [483, 426] width 182 height 11
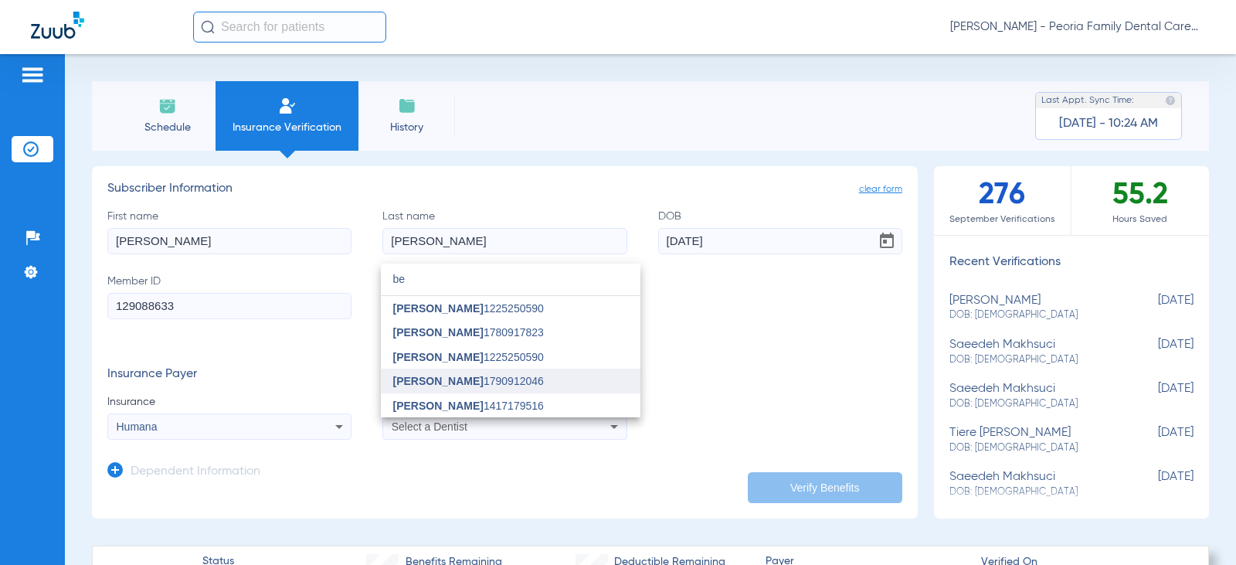
type input "be"
click at [460, 382] on span "[PERSON_NAME] 1790912046" at bounding box center [468, 380] width 151 height 11
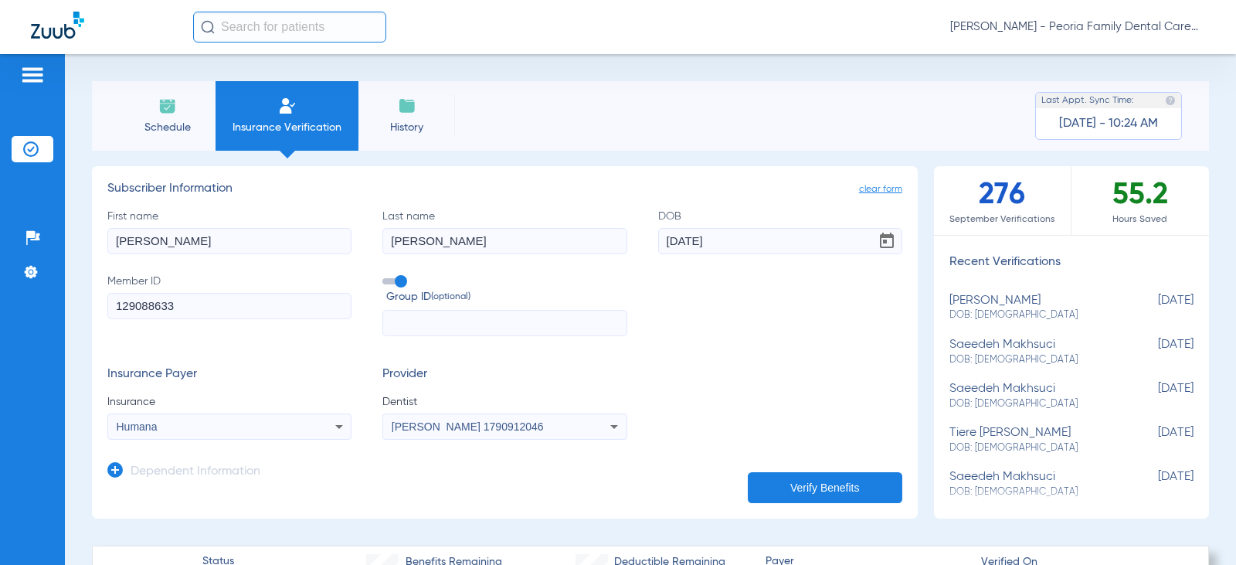
click at [547, 324] on input "text" at bounding box center [504, 323] width 244 height 26
type input "420517"
click at [698, 354] on form "First name [PERSON_NAME] Last name [PERSON_NAME] DOB [DEMOGRAPHIC_DATA] Member …" at bounding box center [504, 325] width 795 height 232
click at [813, 482] on button "Verify Benefits" at bounding box center [825, 487] width 155 height 31
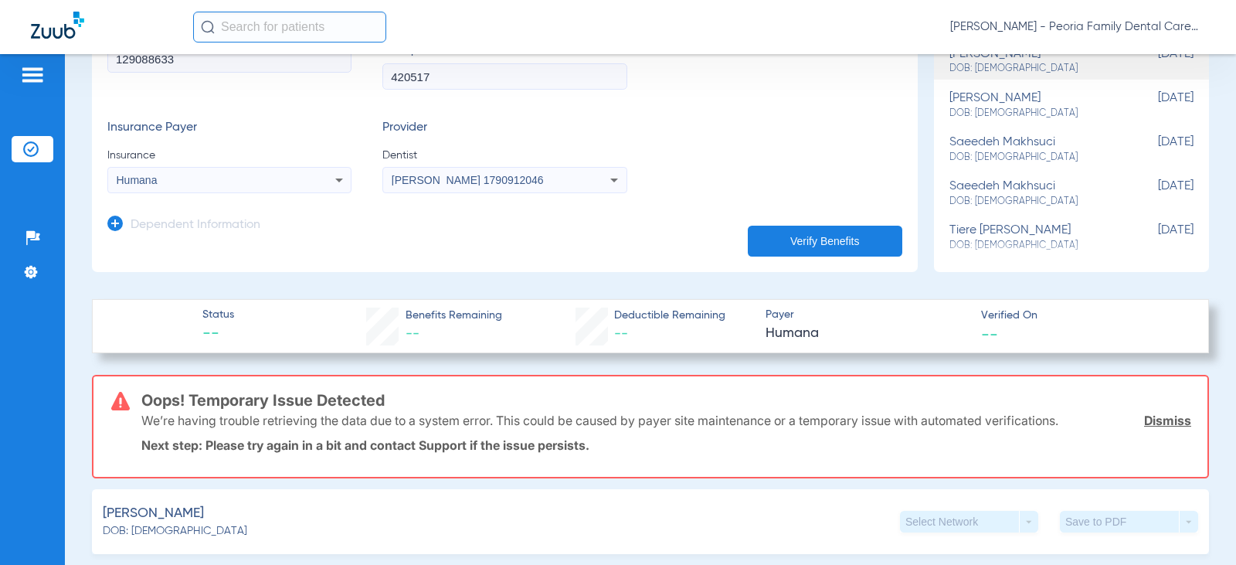
scroll to position [309, 0]
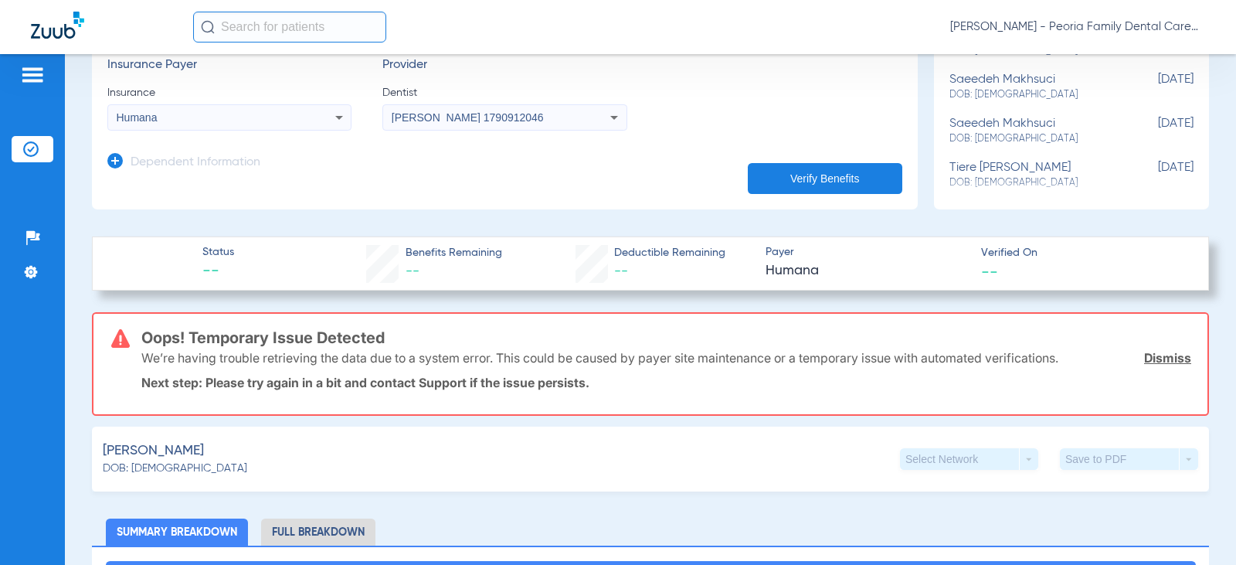
click at [1158, 358] on link "Dismiss" at bounding box center [1167, 357] width 47 height 15
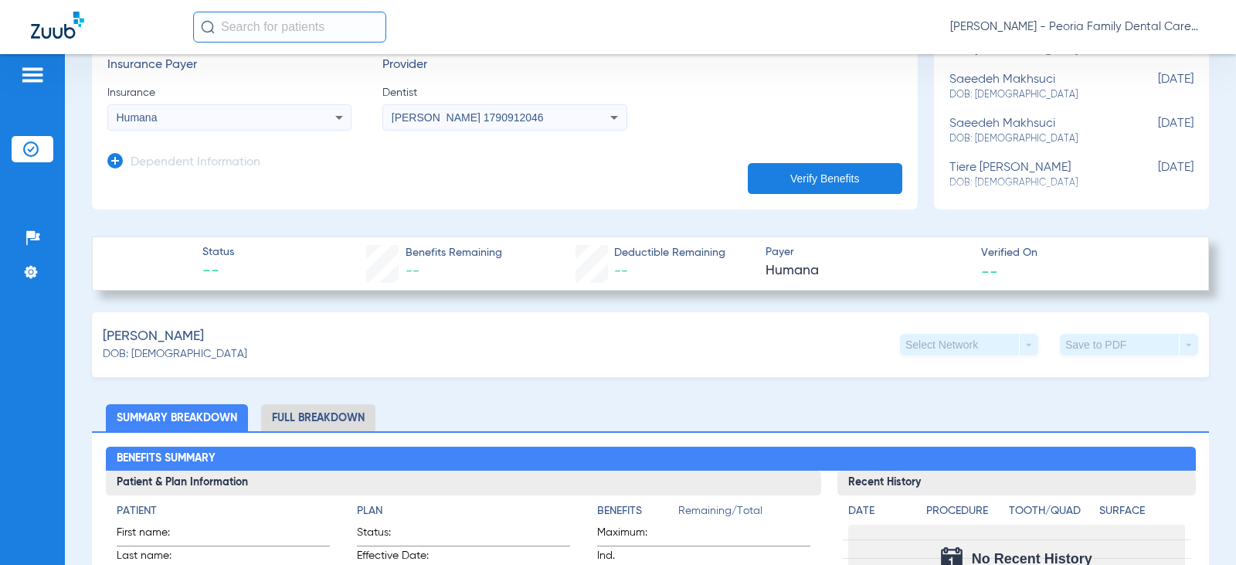
click at [843, 178] on button "Verify Benefits" at bounding box center [825, 178] width 155 height 31
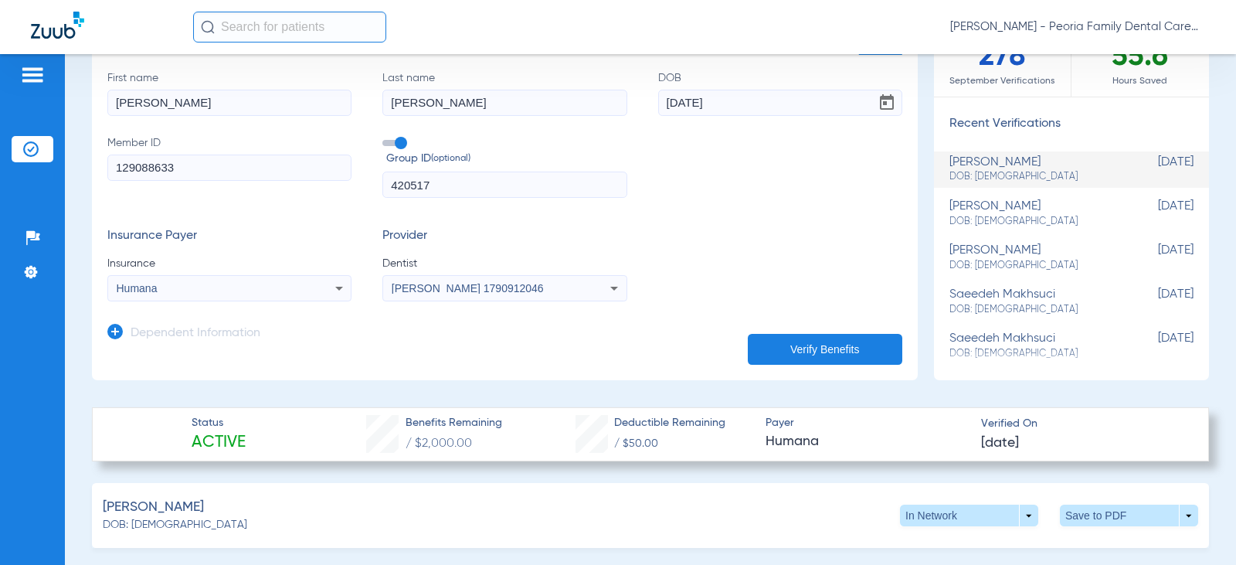
scroll to position [155, 0]
